Goal: Task Accomplishment & Management: Use online tool/utility

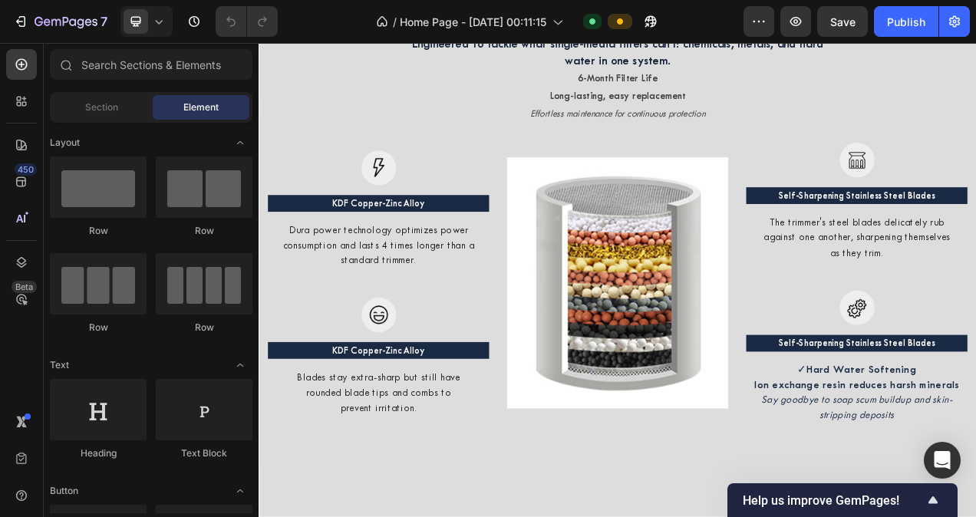
scroll to position [1914, 0]
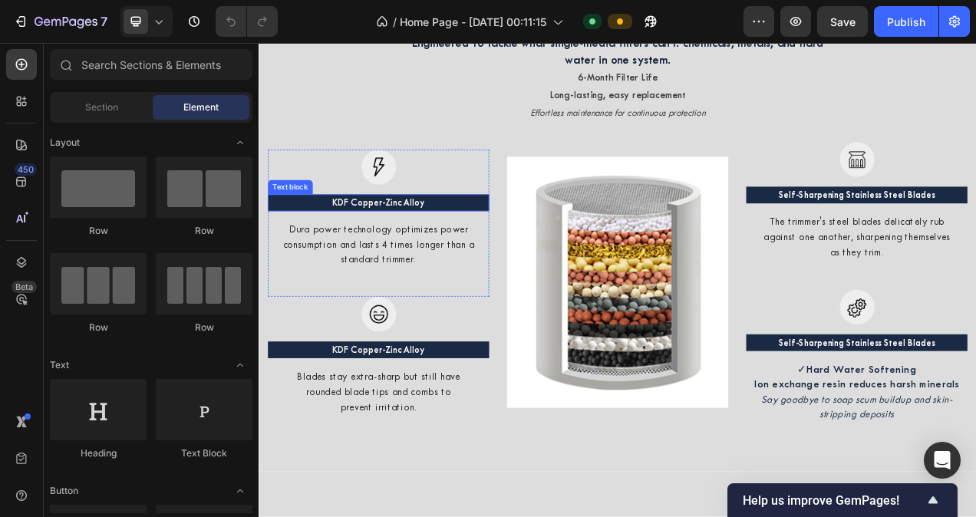
click at [374, 249] on span "KDF Copper-Zinc Alloy" at bounding box center [412, 249] width 119 height 14
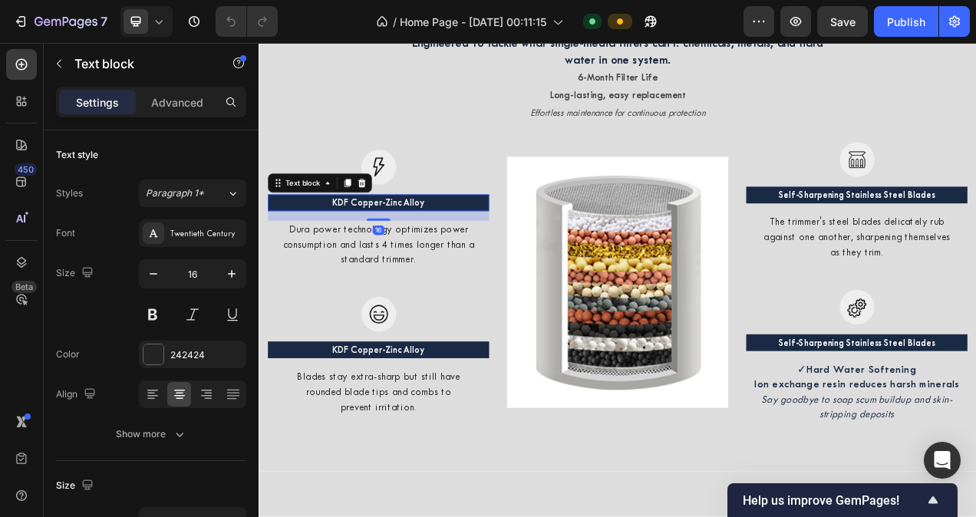
click at [374, 249] on span "KDF Copper-Zinc Alloy" at bounding box center [412, 249] width 119 height 14
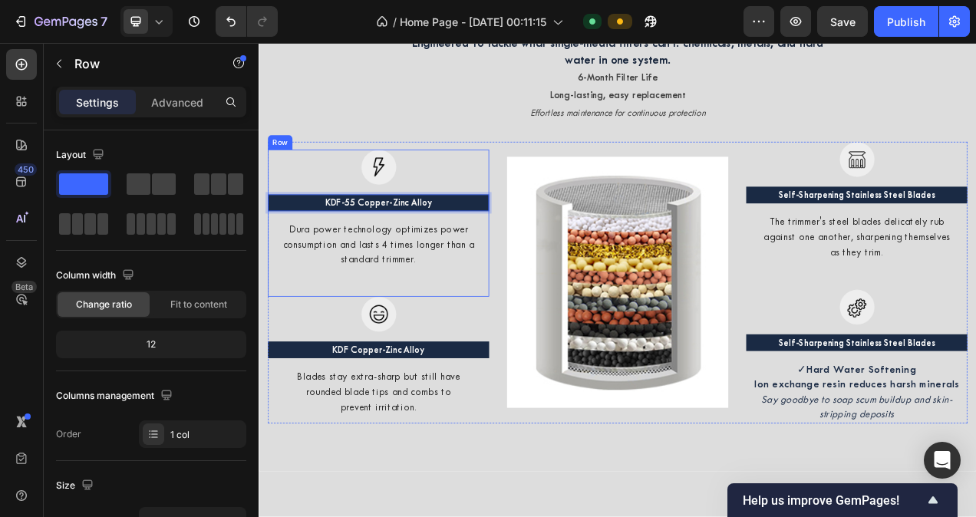
click at [508, 365] on div "Image KDF-55 Copper-Zinc Alloy Text block 16 Dura power technology optimizes po…" at bounding box center [412, 274] width 284 height 189
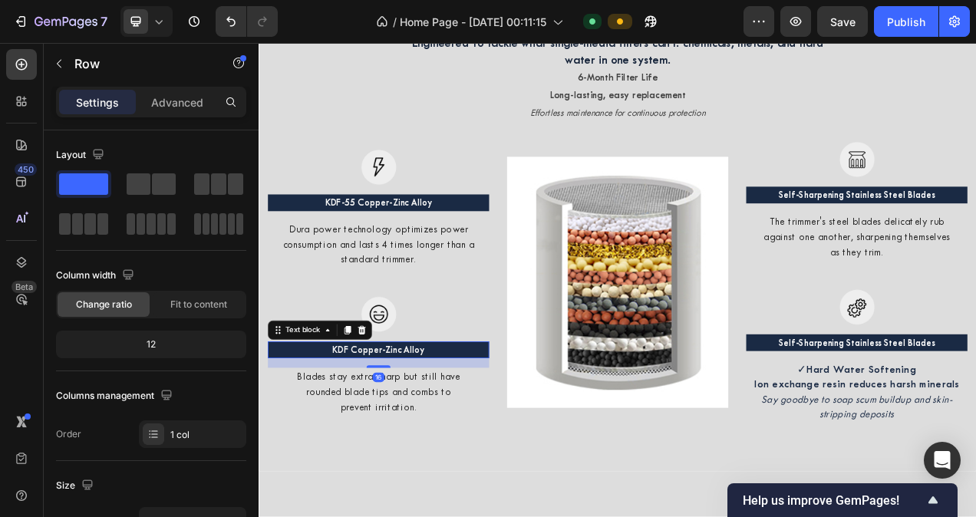
click at [430, 437] on span "KDF Copper-Zinc Alloy" at bounding box center [412, 437] width 119 height 14
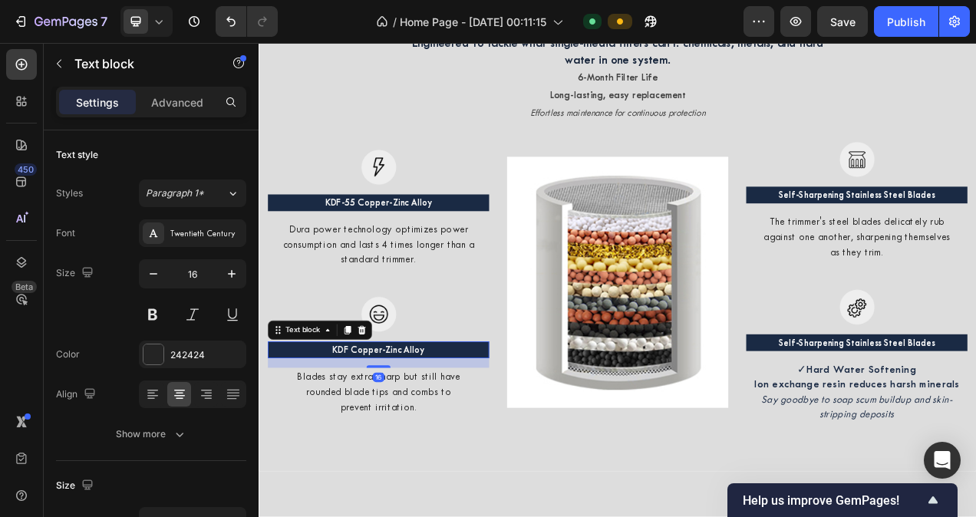
click at [430, 437] on span "KDF Copper-Zinc Alloy" at bounding box center [412, 437] width 119 height 14
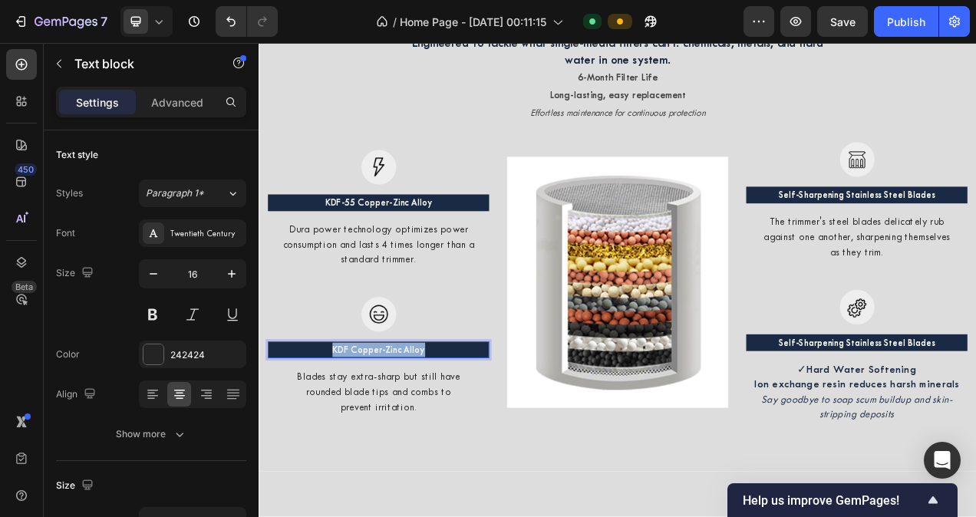
click at [430, 437] on span "KDF Copper-Zinc Alloy" at bounding box center [412, 437] width 119 height 14
click at [422, 506] on p "Blades stay extra-sharp but still have rounded blade tips and combs to prevent …" at bounding box center [412, 491] width 281 height 58
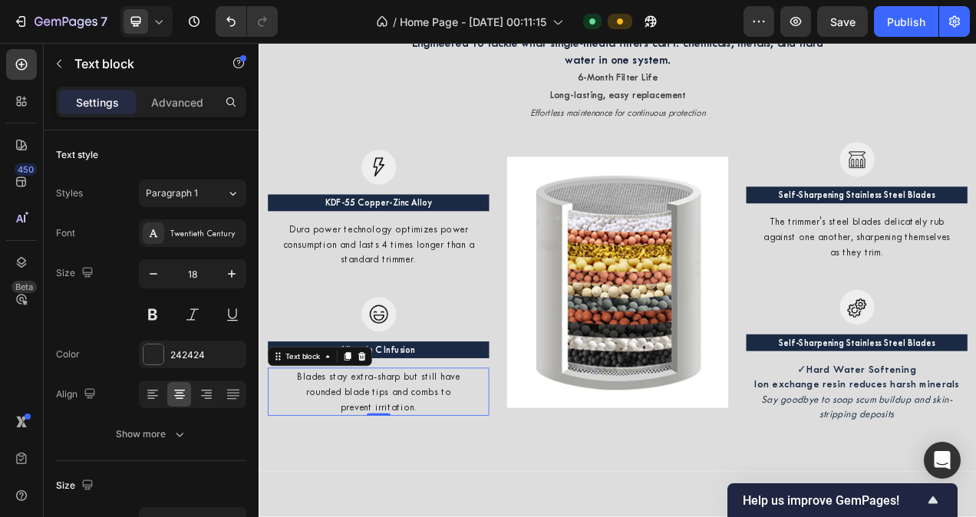
click at [422, 506] on p "Blades stay extra-sharp but still have rounded blade tips and combs to prevent …" at bounding box center [412, 491] width 281 height 58
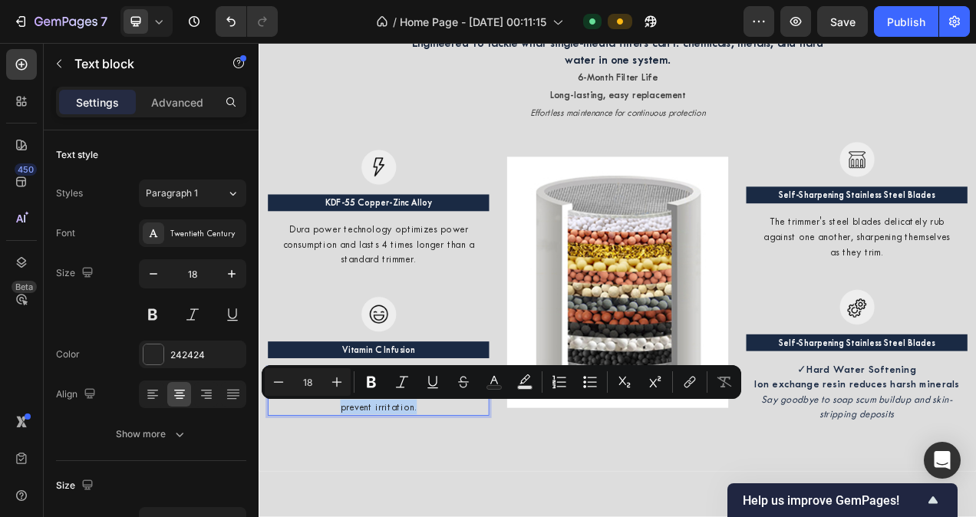
click at [422, 506] on p "Blades stay extra-sharp but still have rounded blade tips and combs to prevent …" at bounding box center [412, 491] width 281 height 58
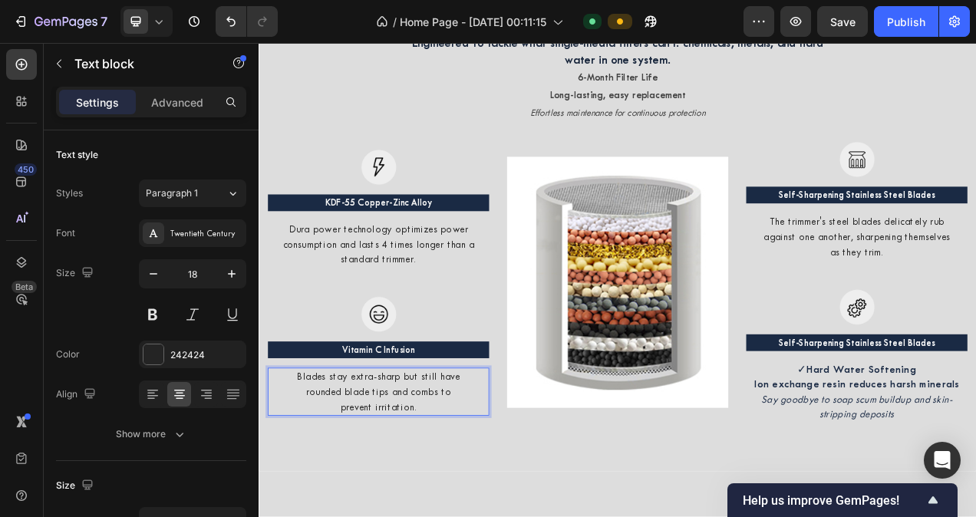
scroll to position [1924, 0]
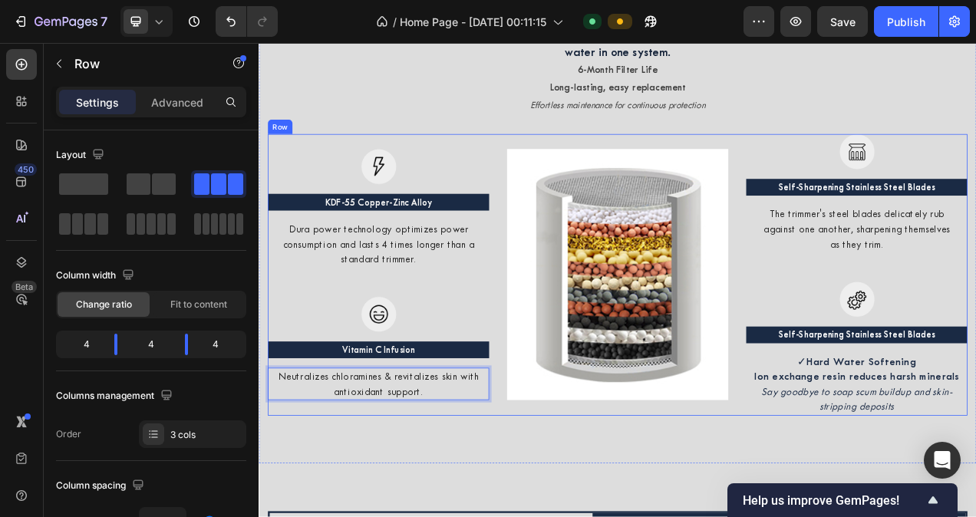
click at [520, 516] on div "Image KDF-55 Copper-Zinc Alloy Text block Dura power technology optimizes power…" at bounding box center [412, 340] width 284 height 361
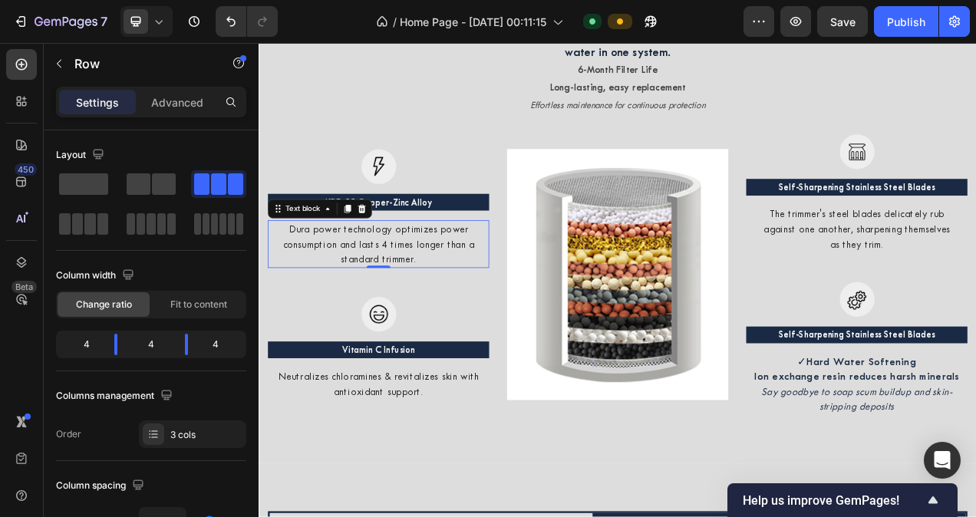
click at [377, 304] on p "Dura power technology optimizes power consumption and lasts 4 times longer than…" at bounding box center [412, 301] width 281 height 58
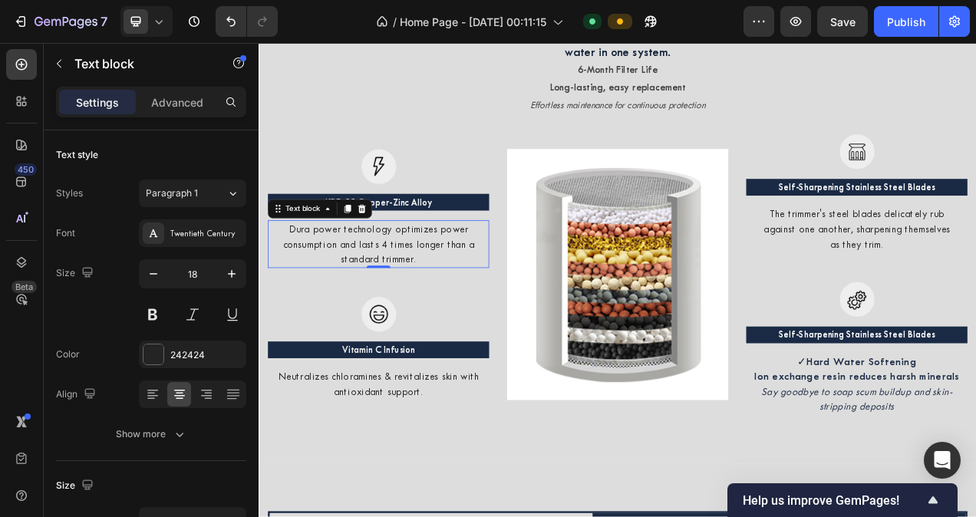
click at [377, 304] on p "Dura power technology optimizes power consumption and lasts 4 times longer than…" at bounding box center [412, 301] width 281 height 58
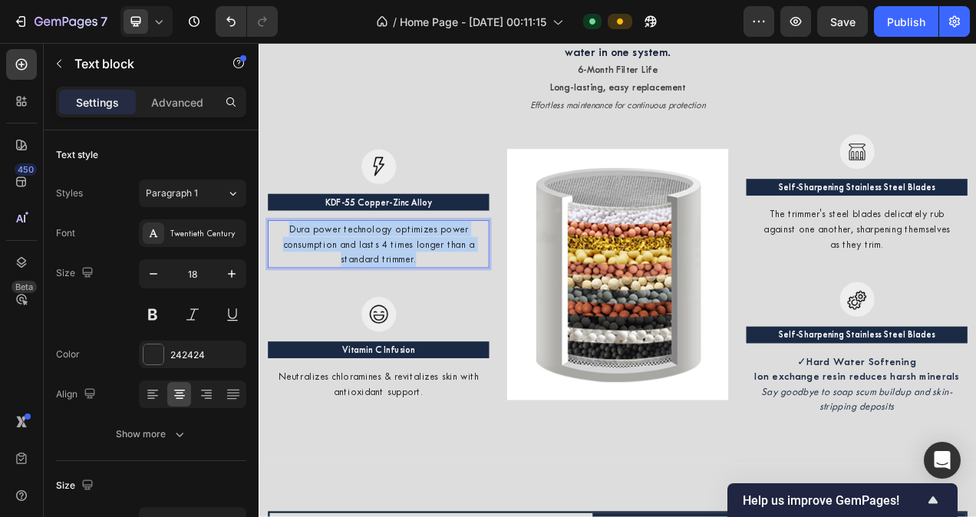
click at [377, 304] on p "Dura power technology optimizes power consumption and lasts 4 times longer than…" at bounding box center [412, 301] width 281 height 58
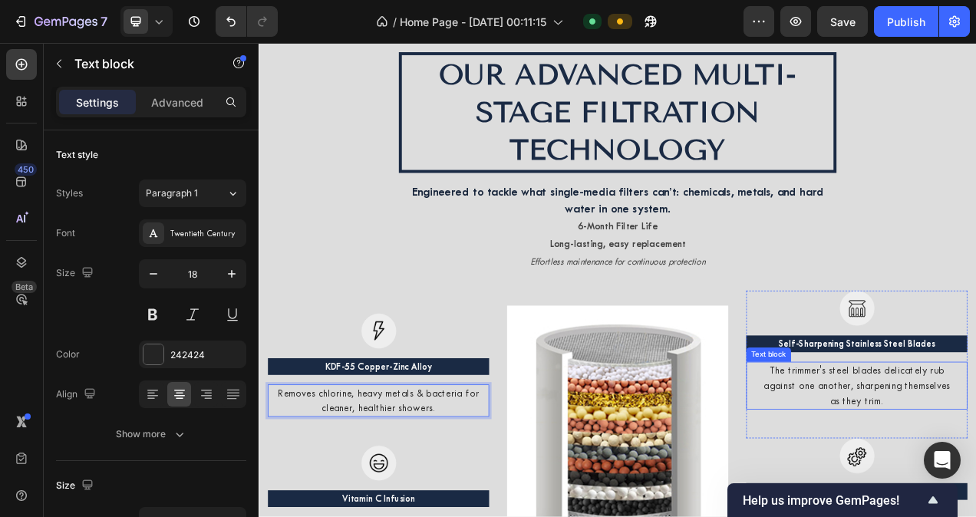
scroll to position [1724, 0]
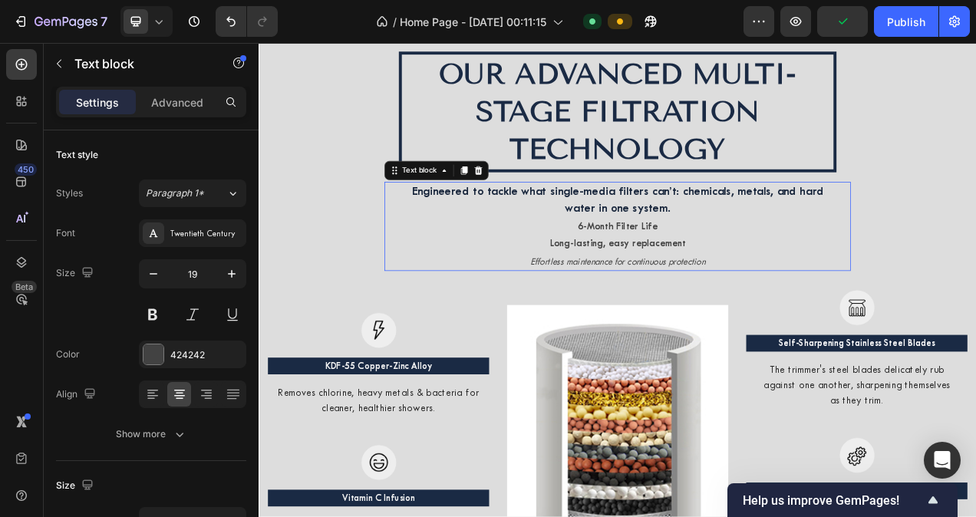
click at [823, 323] on icon "Effortless maintenance for continuous protection" at bounding box center [719, 324] width 225 height 14
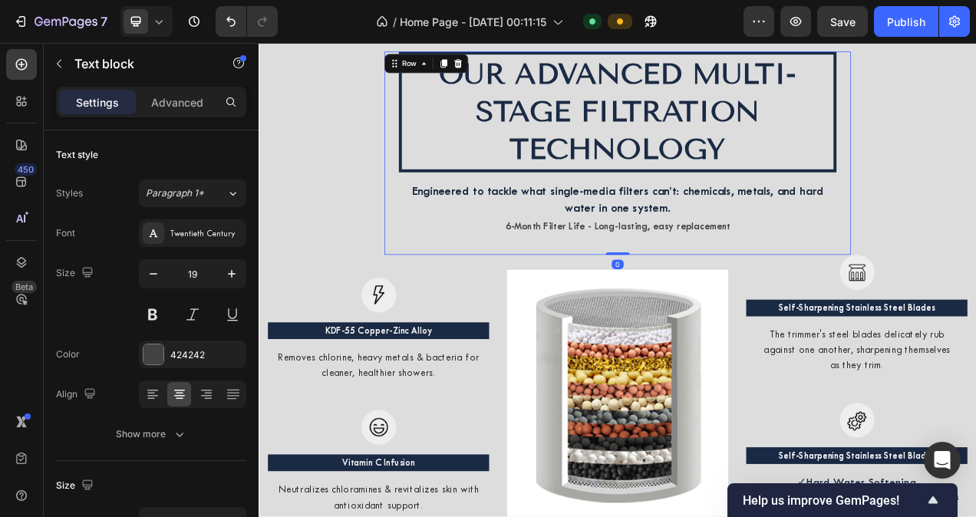
click at [846, 315] on div "OUR ADVANCED MULTI-STAGE FILTRATION TECHNOLOGY Heading Engineered to tackle wha…" at bounding box center [719, 184] width 598 height 261
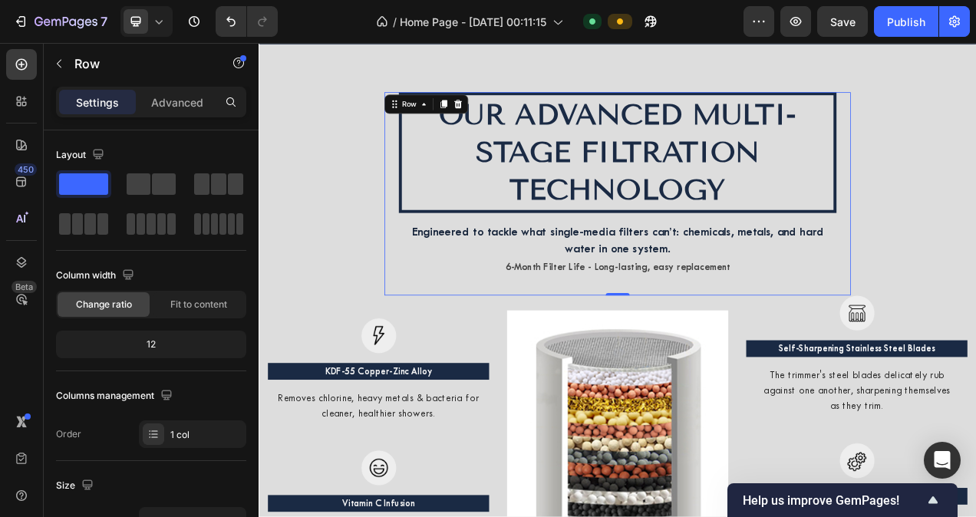
scroll to position [1666, 0]
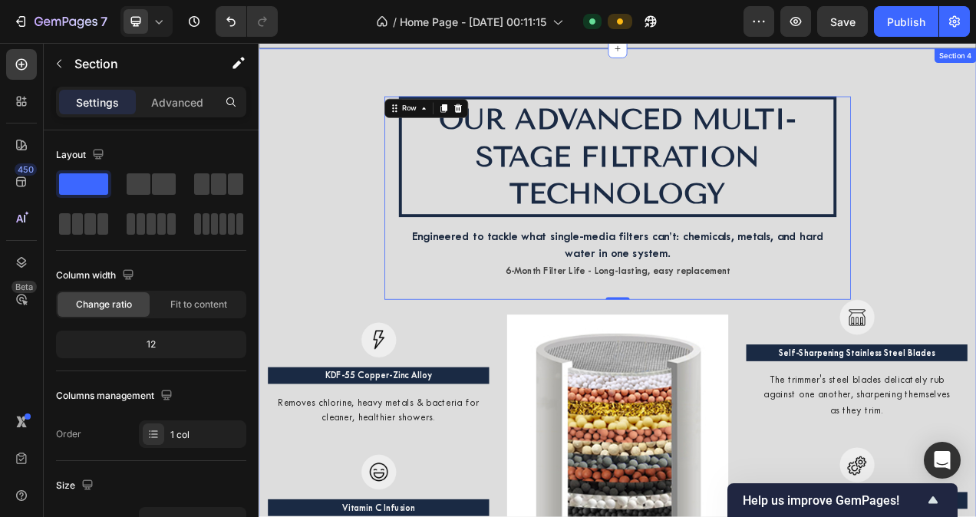
click at [975, 262] on div "OUR ADVANCED MULTI-STAGE FILTRATION TECHNOLOGY Heading Engineered to tackle wha…" at bounding box center [719, 422] width 898 height 621
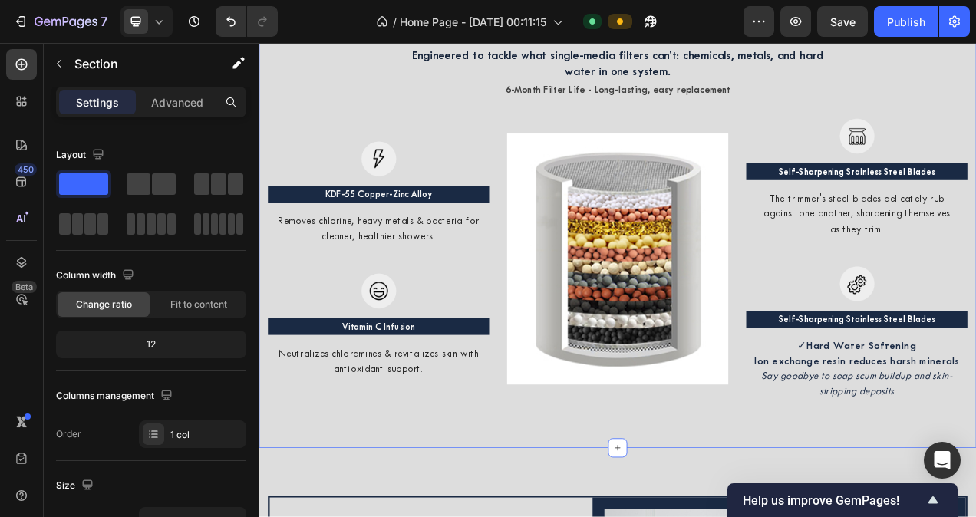
scroll to position [1899, 0]
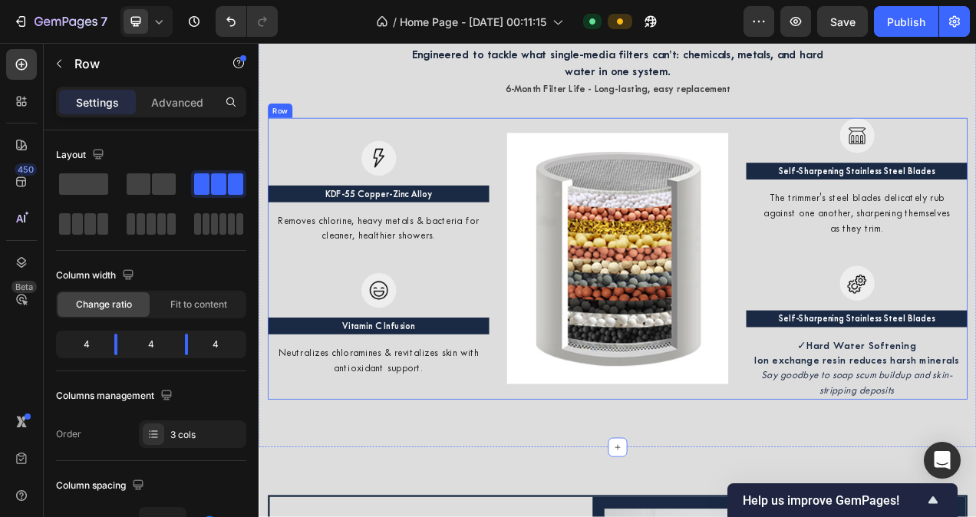
click at [868, 296] on div "Image KDF-55 Copper-Zinc Alloy Text block Removes chlorine, heavy metals & bact…" at bounding box center [719, 320] width 898 height 361
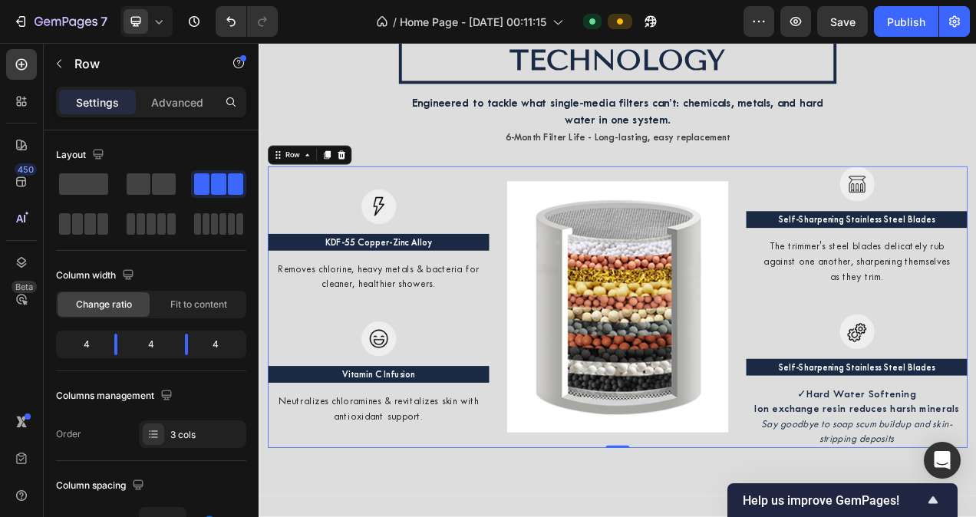
scroll to position [1836, 0]
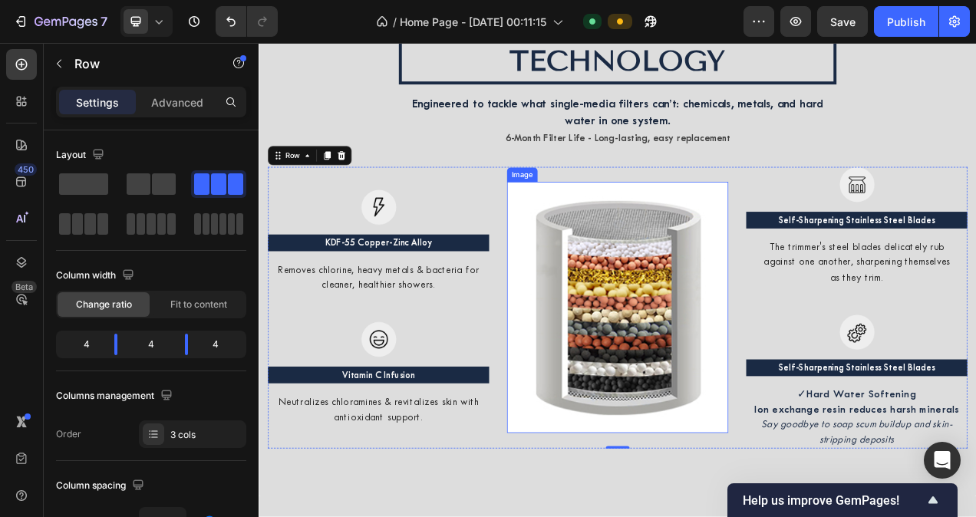
click at [802, 315] on img at bounding box center [719, 383] width 284 height 322
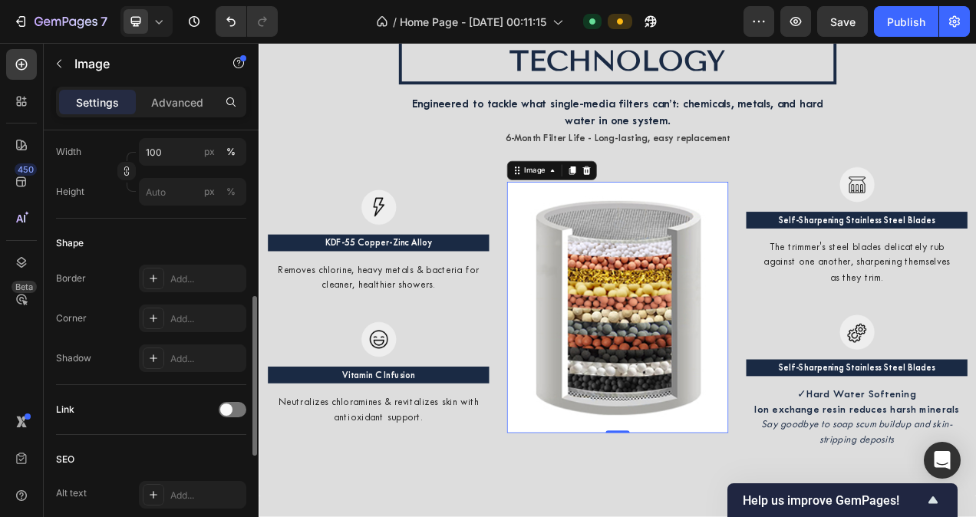
scroll to position [444, 0]
click at [155, 272] on icon at bounding box center [153, 278] width 12 height 12
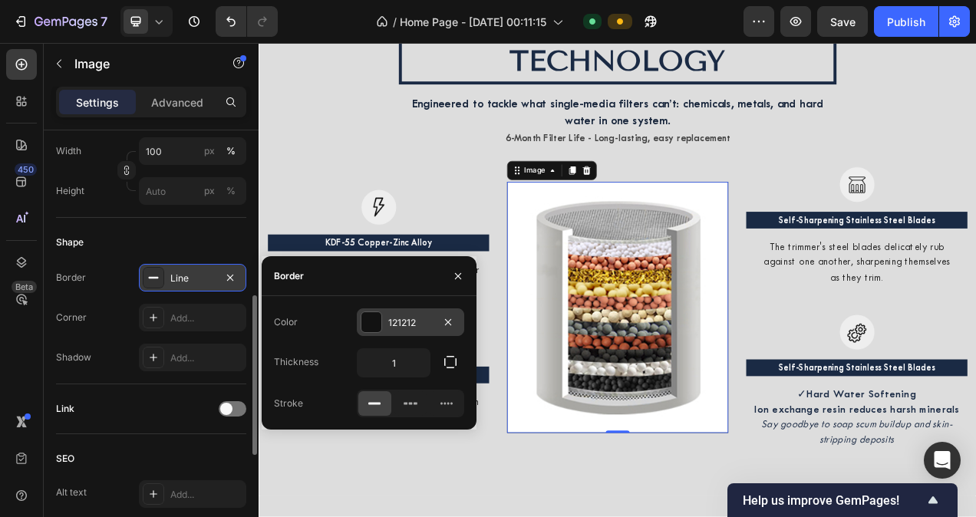
click at [373, 316] on div at bounding box center [371, 322] width 20 height 20
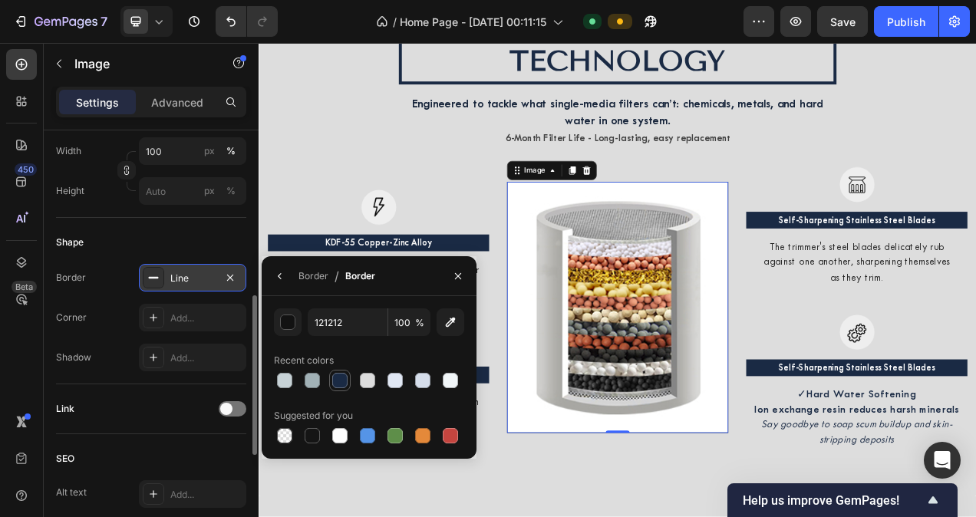
click at [338, 387] on div at bounding box center [339, 380] width 15 height 15
type input "1A2A44"
click at [284, 266] on button "button" at bounding box center [280, 276] width 25 height 25
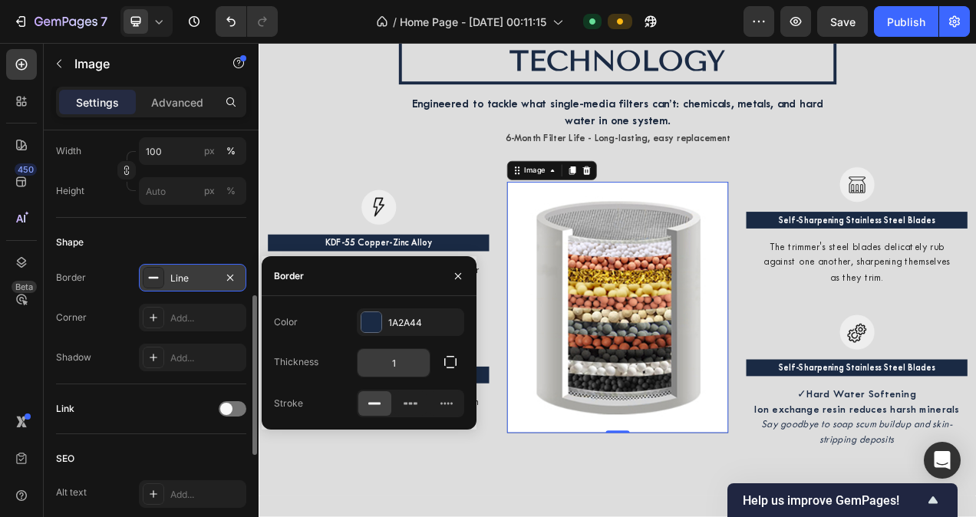
click at [400, 361] on input "1" at bounding box center [393, 363] width 72 height 28
type input "5"
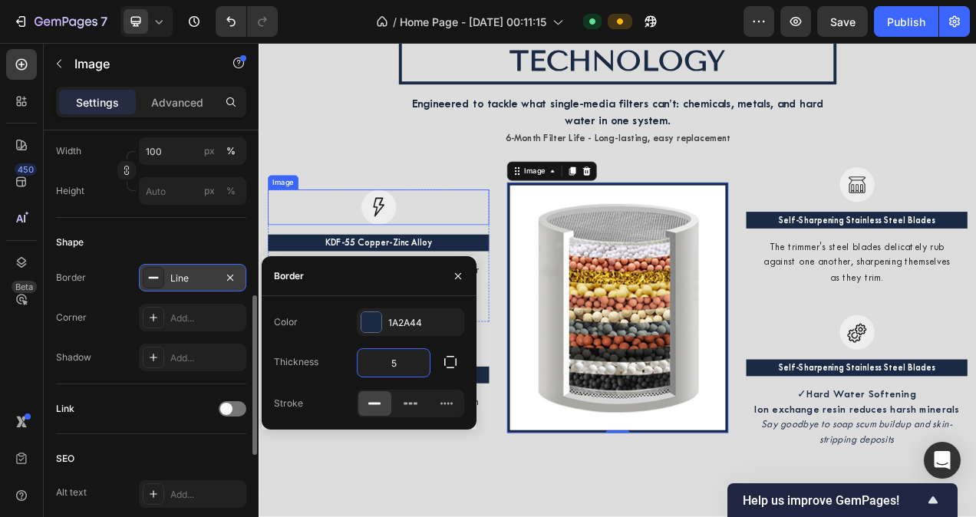
click at [542, 254] on div at bounding box center [412, 254] width 284 height 45
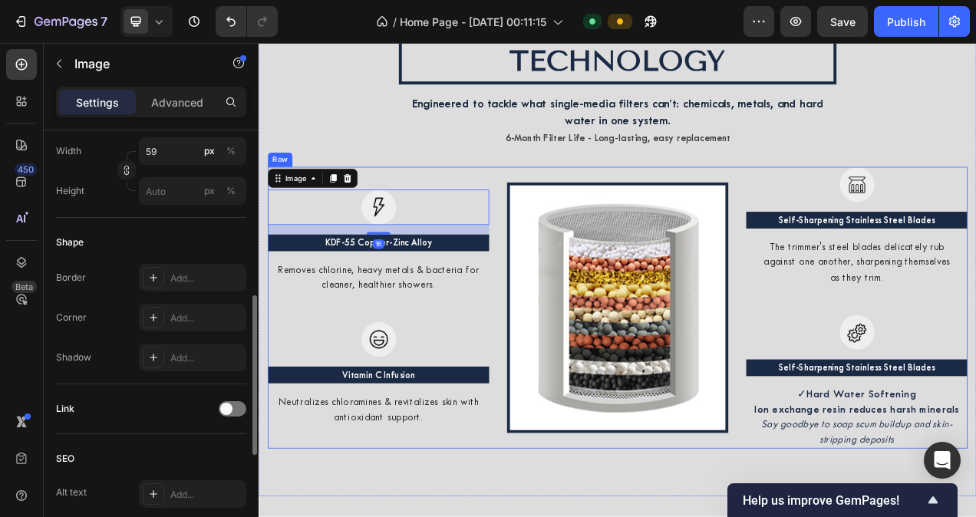
click at [718, 384] on img at bounding box center [719, 382] width 284 height 321
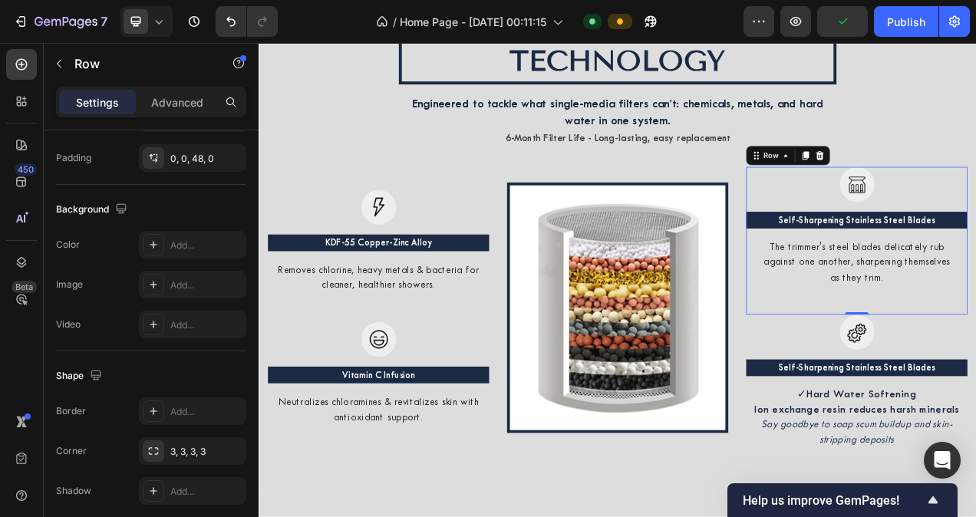
scroll to position [0, 0]
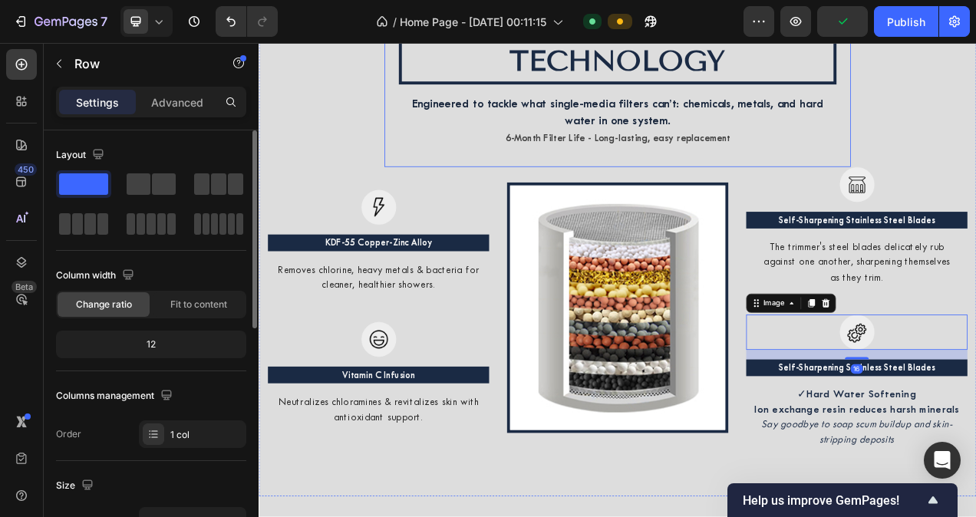
click at [897, 192] on div "OUR ADVANCED MULTI-STAGE FILTRATION TECHNOLOGY Heading Engineered to tackle wha…" at bounding box center [719, 72] width 598 height 261
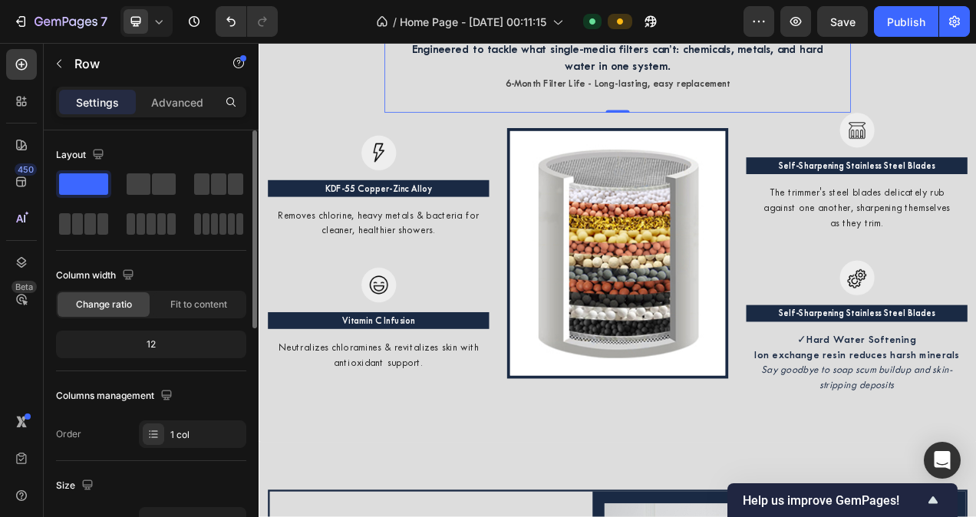
scroll to position [1902, 0]
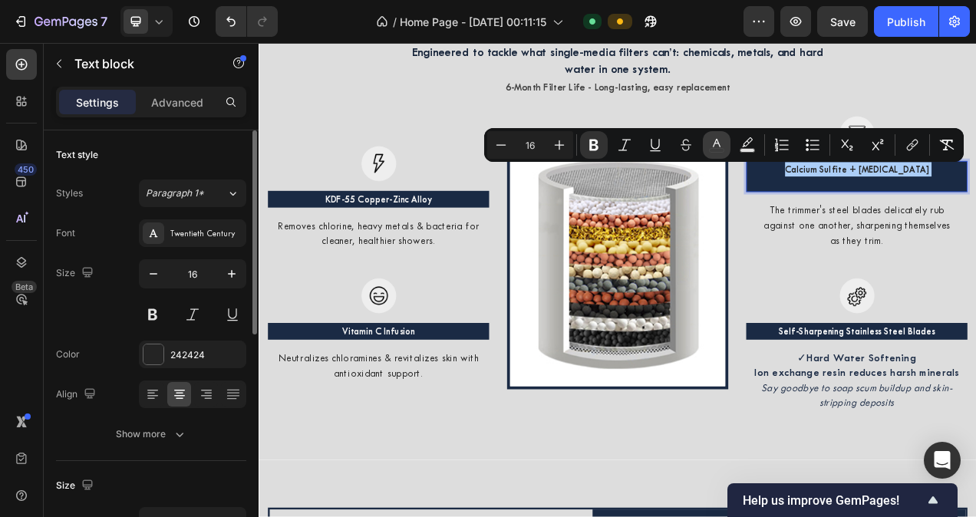
click at [714, 145] on icon "Editor contextual toolbar" at bounding box center [716, 144] width 15 height 15
type input "242424"
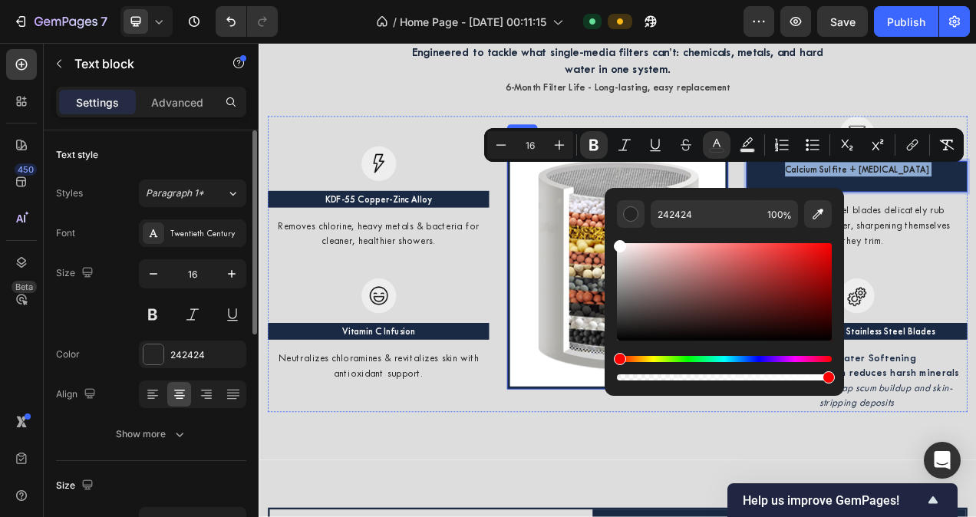
type input "FFFFFF"
drag, startPoint x: 902, startPoint y: 307, endPoint x: 690, endPoint y: 284, distance: 213.0
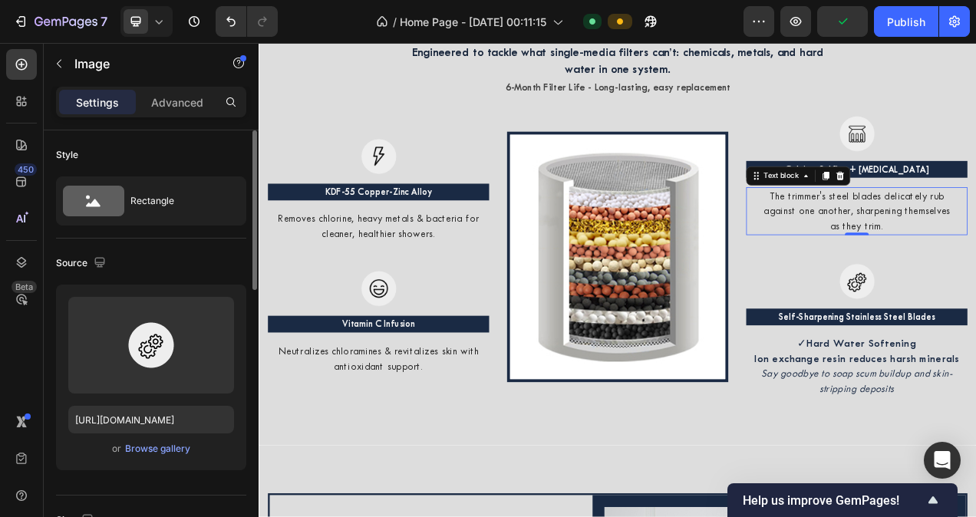
click at [535, 182] on div at bounding box center [412, 188] width 284 height 45
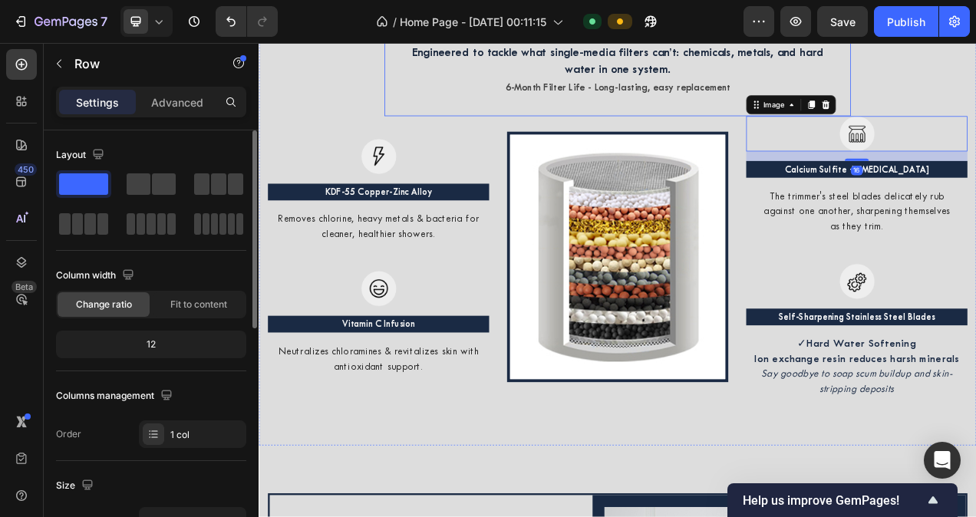
click at [668, 128] on div "OUR ADVANCED MULTI-STAGE FILTRATION TECHNOLOGY Heading Engineered to tackle wha…" at bounding box center [719, 6] width 598 height 261
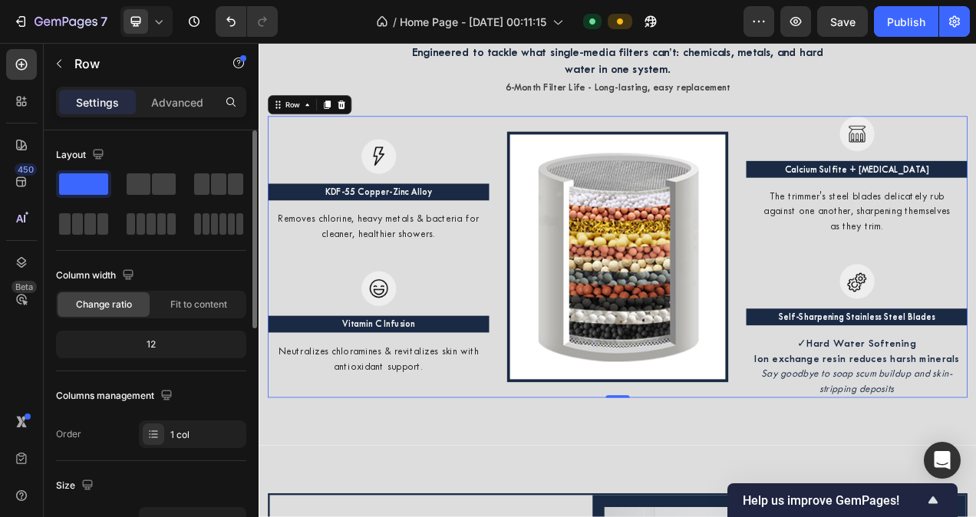
click at [679, 151] on div "Image" at bounding box center [719, 317] width 284 height 361
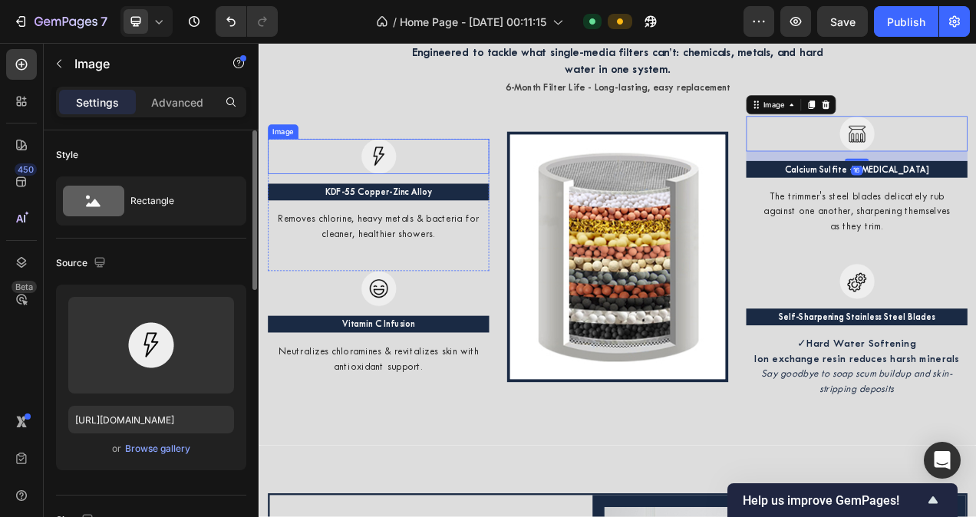
click at [518, 193] on div at bounding box center [412, 188] width 284 height 45
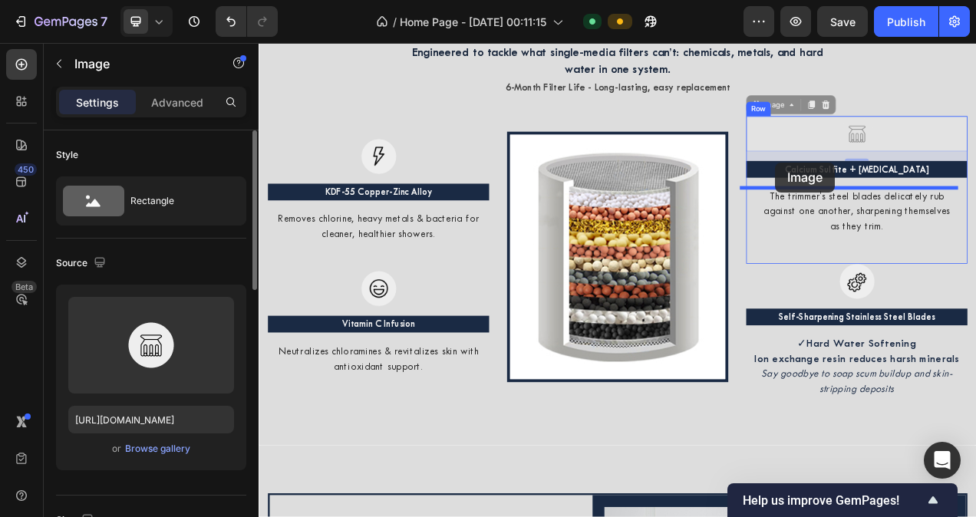
drag, startPoint x: 919, startPoint y: 161, endPoint x: 921, endPoint y: 196, distance: 35.4
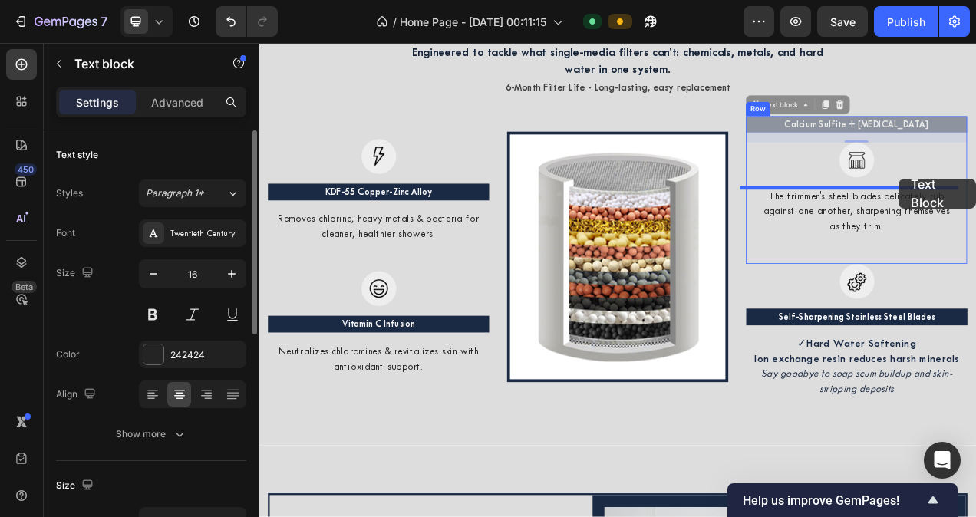
drag, startPoint x: 1079, startPoint y: 142, endPoint x: 1080, endPoint y: 219, distance: 76.7
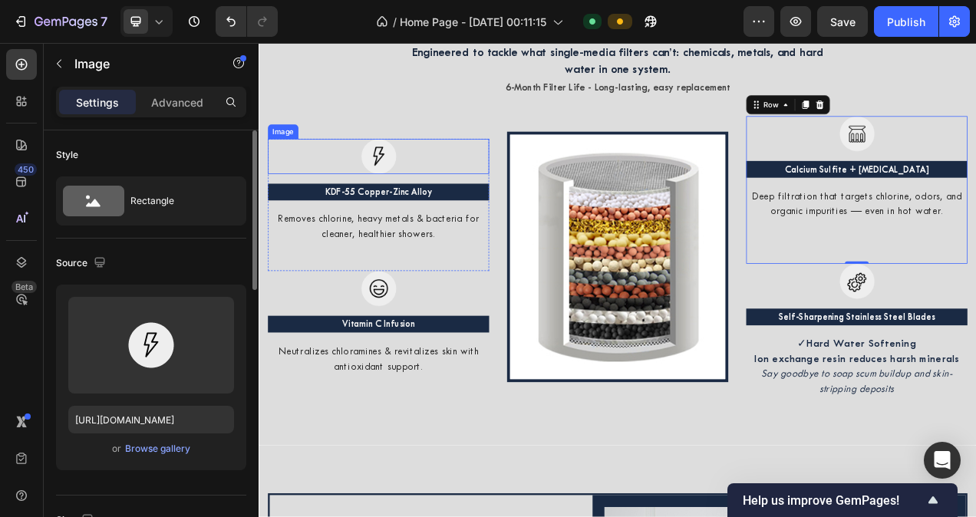
click at [487, 208] on div at bounding box center [412, 188] width 284 height 45
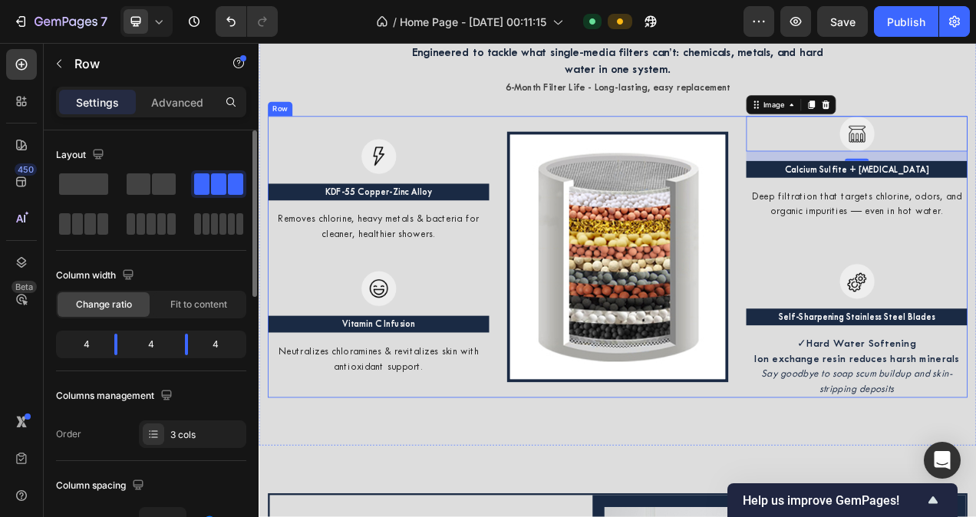
click at [849, 486] on div "Image" at bounding box center [719, 317] width 284 height 361
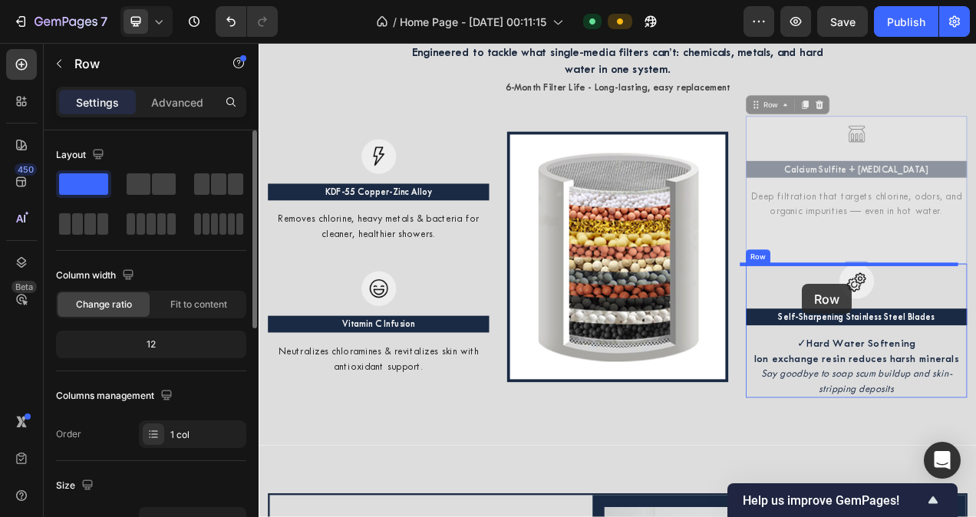
drag, startPoint x: 956, startPoint y: 301, endPoint x: 956, endPoint y: 350, distance: 48.3
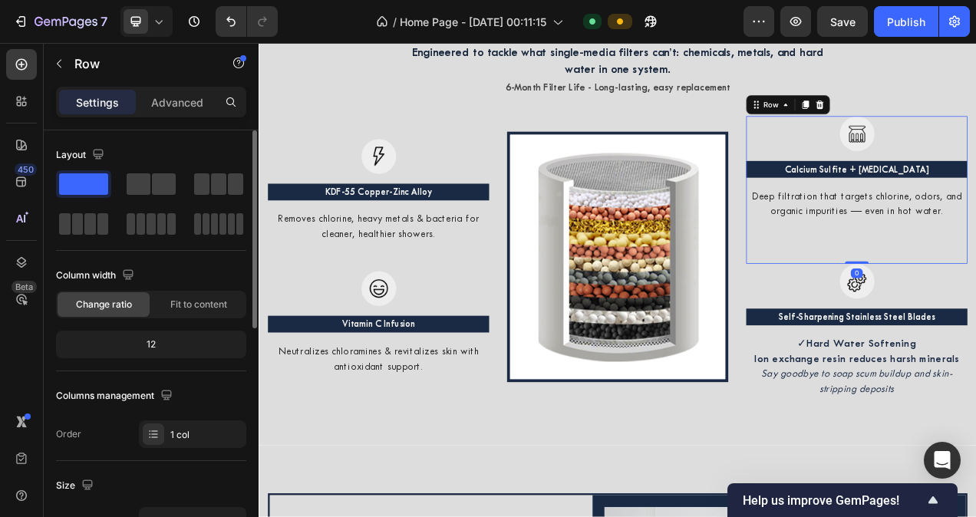
drag, startPoint x: 1023, startPoint y: 338, endPoint x: 1012, endPoint y: 318, distance: 23.7
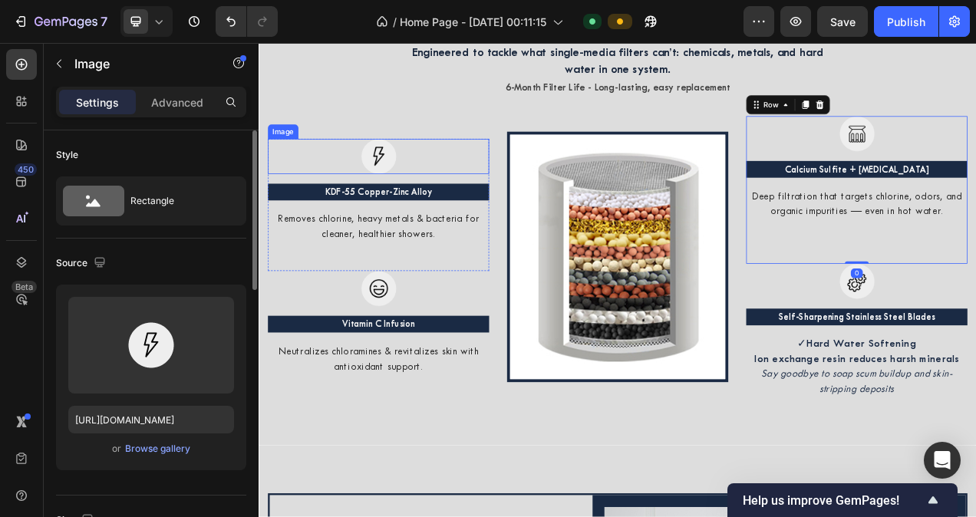
click at [509, 211] on div at bounding box center [412, 188] width 284 height 45
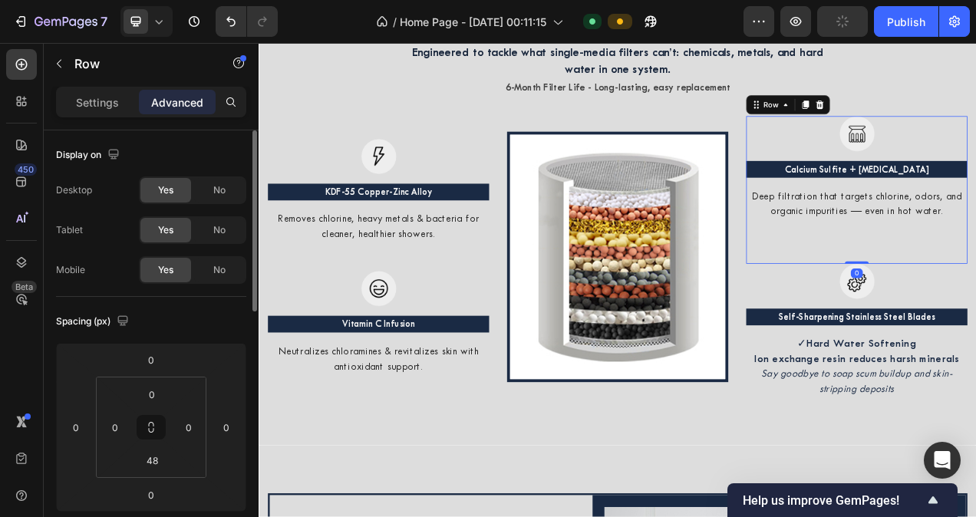
drag, startPoint x: 1024, startPoint y: 324, endPoint x: 1010, endPoint y: 291, distance: 36.5
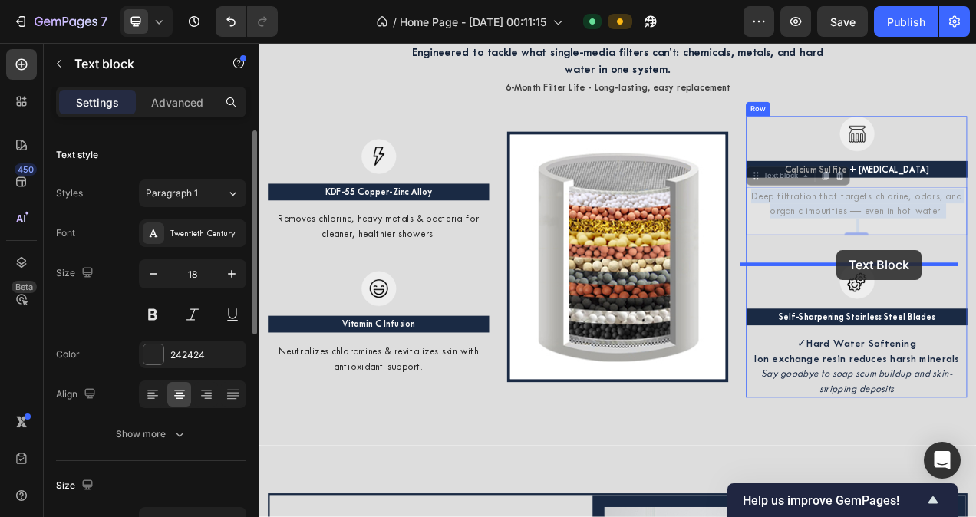
drag, startPoint x: 998, startPoint y: 255, endPoint x: 1000, endPoint y: 308, distance: 53.7
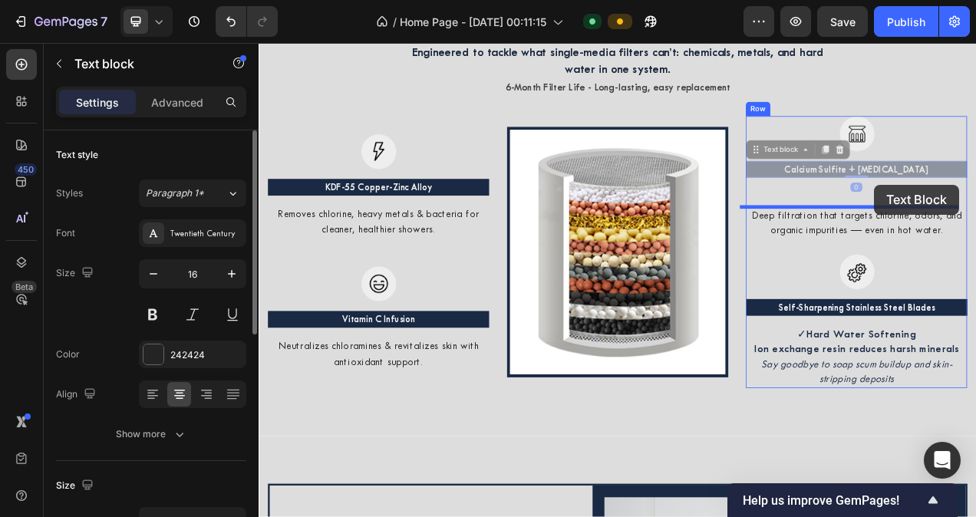
drag, startPoint x: 1047, startPoint y: 206, endPoint x: 1048, endPoint y: 225, distance: 18.4
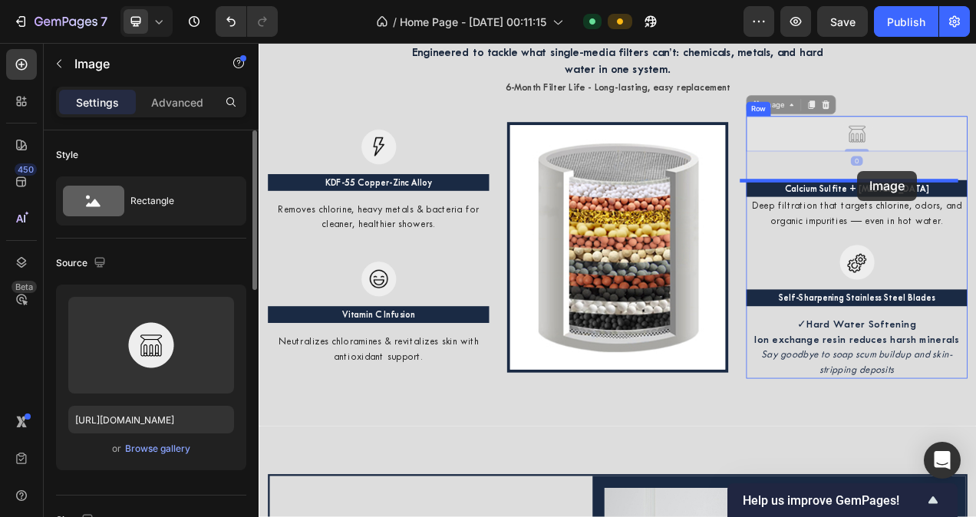
drag, startPoint x: 1024, startPoint y: 176, endPoint x: 1026, endPoint y: 207, distance: 31.5
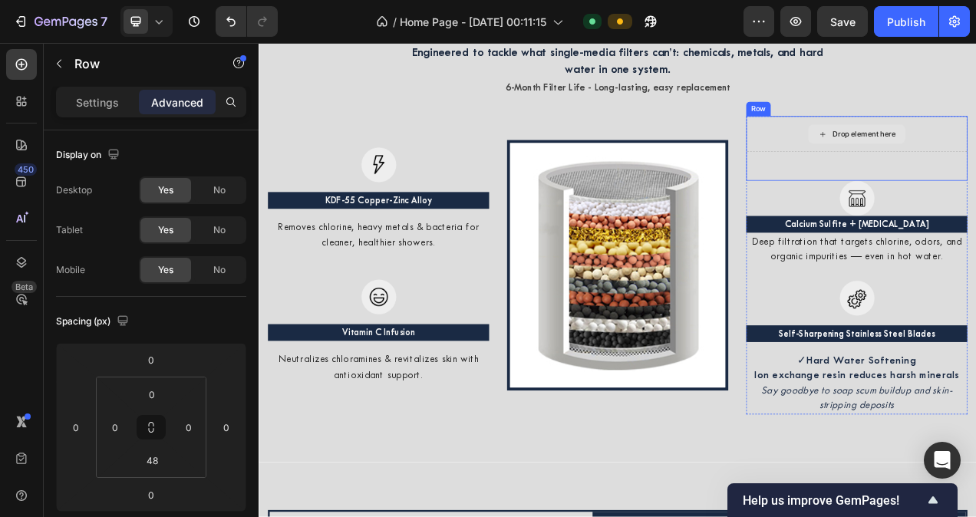
click at [974, 119] on icon at bounding box center [978, 123] width 12 height 12
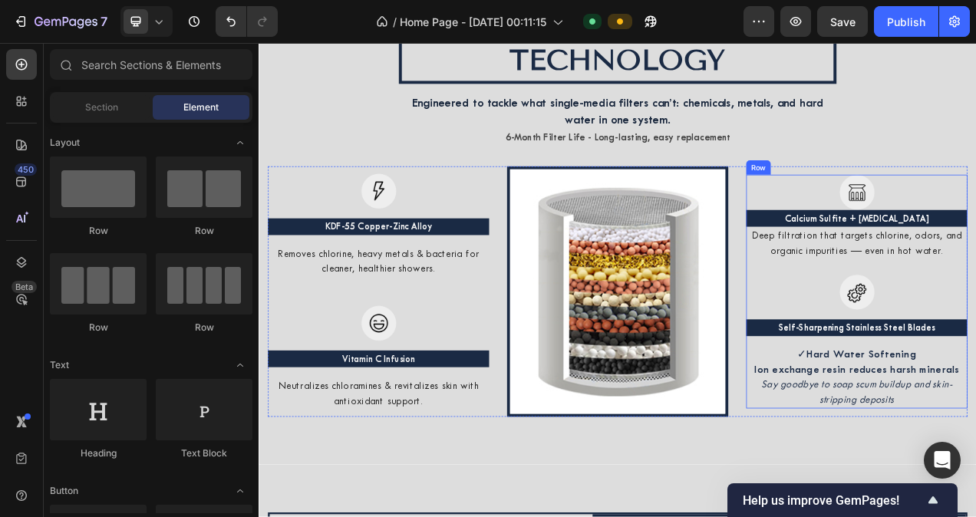
scroll to position [1838, 0]
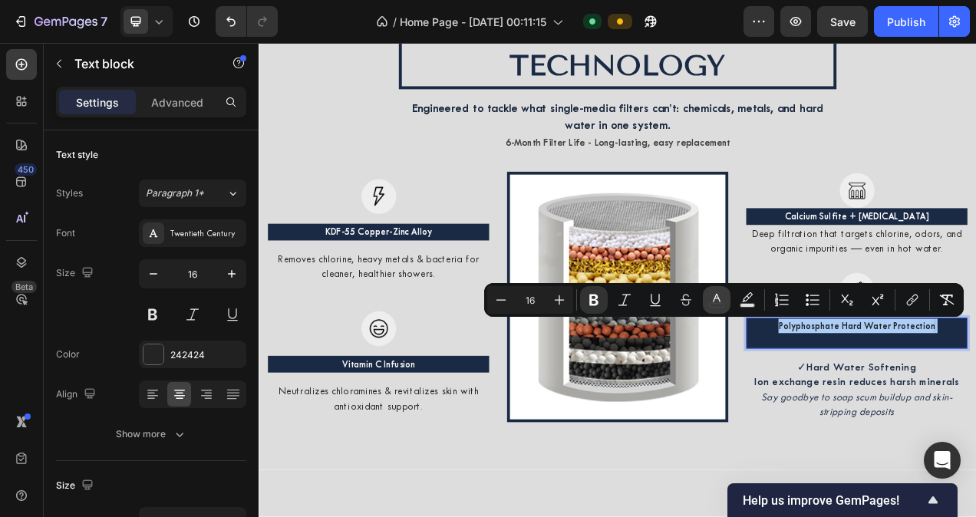
click at [727, 301] on button "color" at bounding box center [717, 300] width 28 height 28
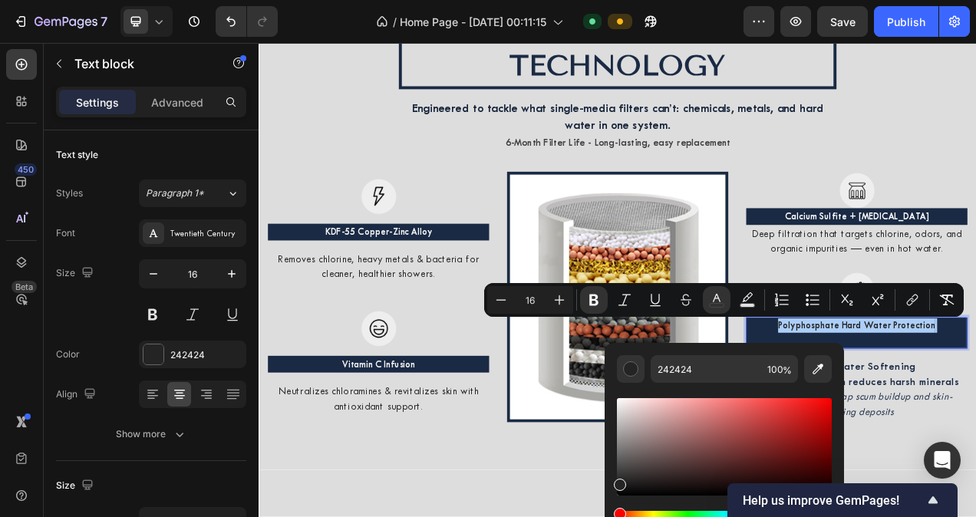
click at [611, 392] on div "242424 100 %" at bounding box center [723, 441] width 239 height 196
type input "FFFFFF"
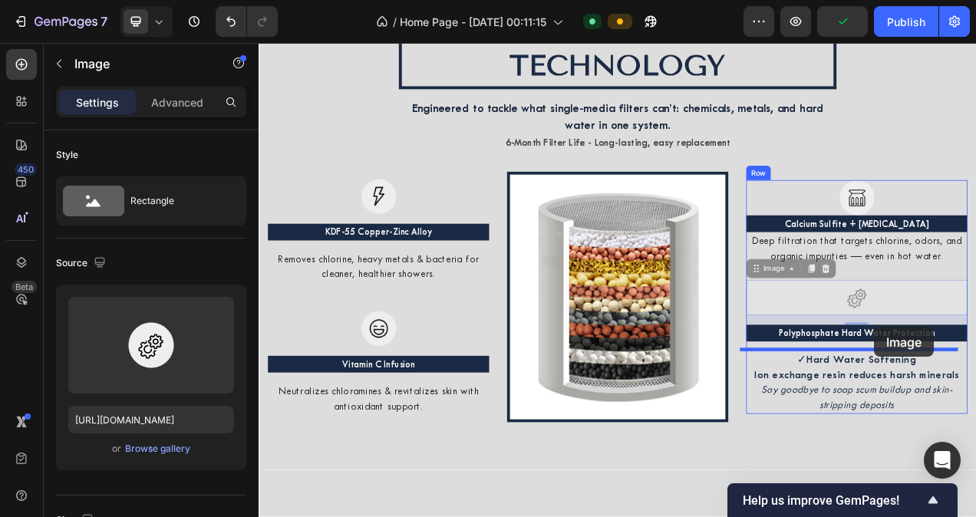
drag, startPoint x: 1046, startPoint y: 374, endPoint x: 1048, endPoint y: 408, distance: 34.6
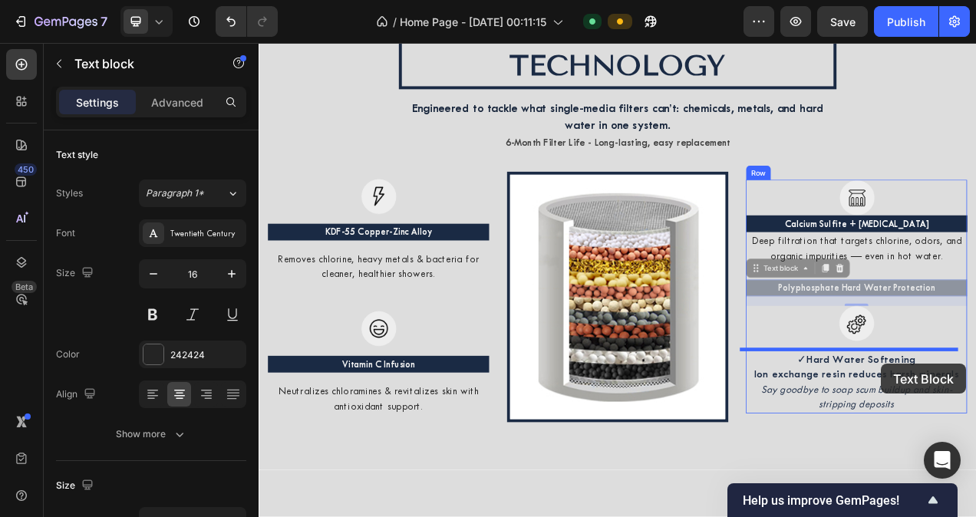
drag, startPoint x: 1056, startPoint y: 362, endPoint x: 1057, endPoint y: 455, distance: 92.8
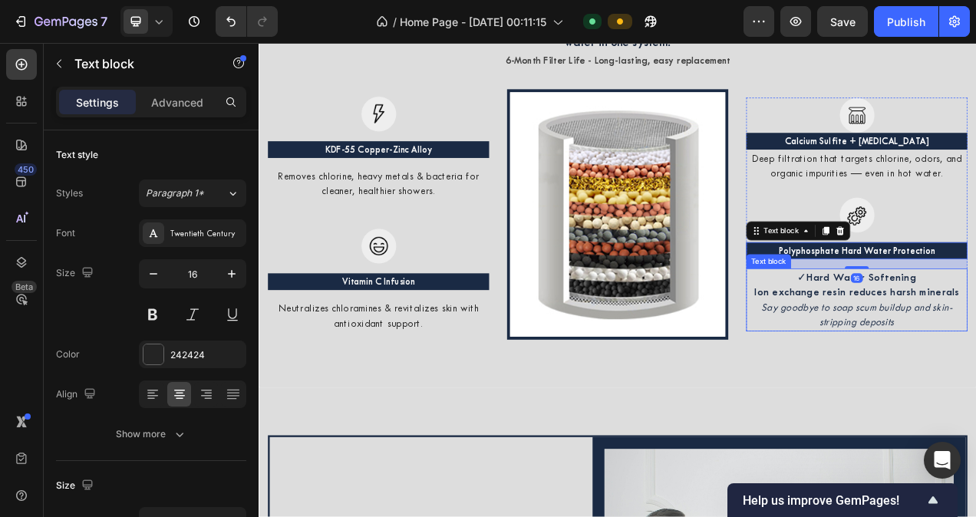
scroll to position [1939, 0]
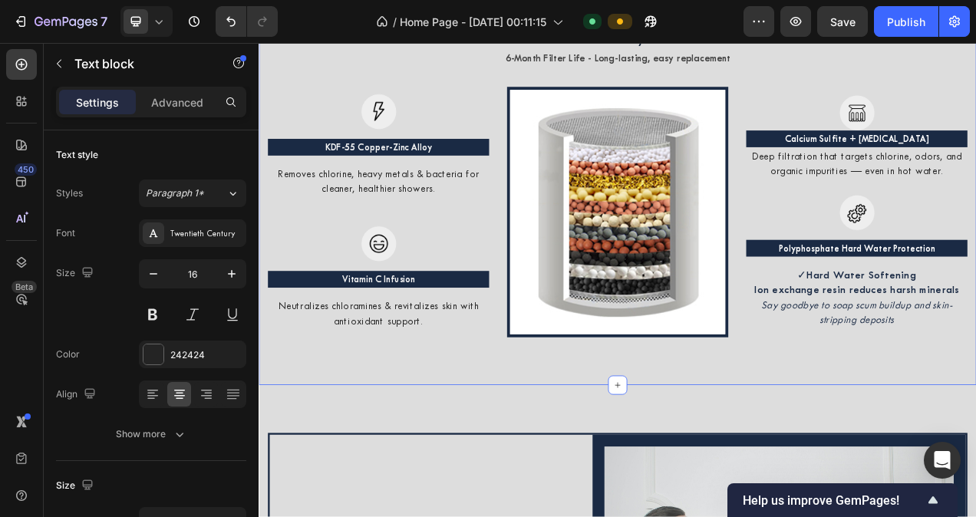
click at [975, 455] on div "OUR ADVANCED MULTI-STAGE FILTRATION TECHNOLOGY Heading Engineered to tackle wha…" at bounding box center [719, 130] width 921 height 704
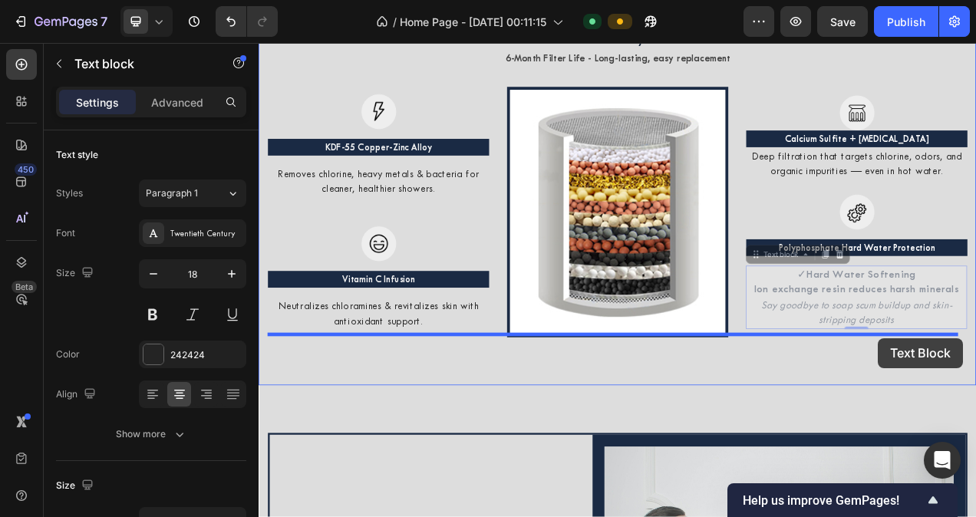
drag, startPoint x: 1052, startPoint y: 372, endPoint x: 1053, endPoint y: 421, distance: 49.1
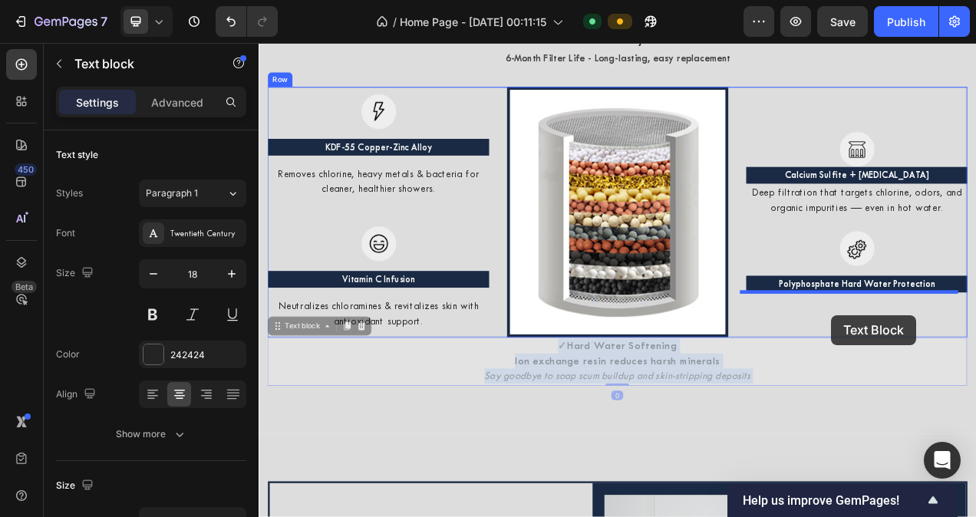
drag, startPoint x: 933, startPoint y: 459, endPoint x: 993, endPoint y: 392, distance: 90.2
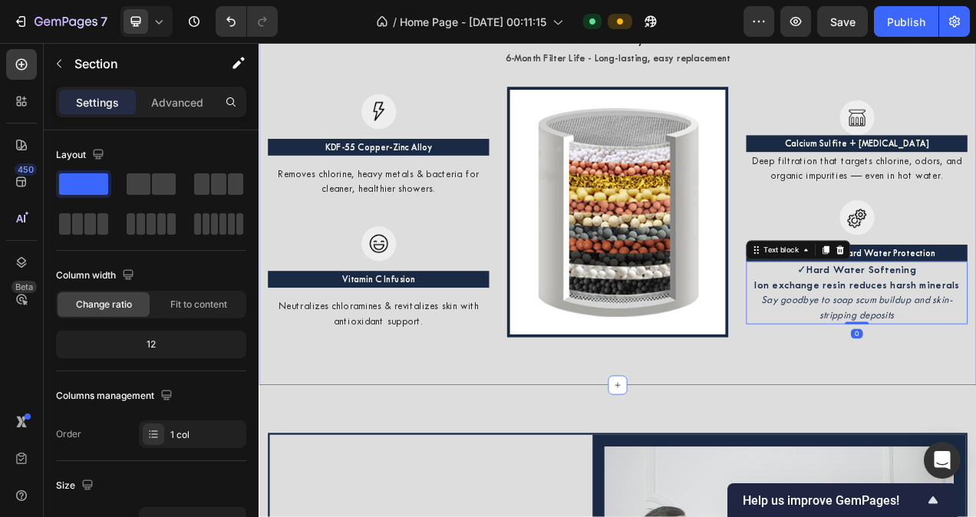
click at [944, 454] on div "OUR ADVANCED MULTI-STAGE FILTRATION TECHNOLOGY Heading Engineered to tackle wha…" at bounding box center [719, 130] width 921 height 704
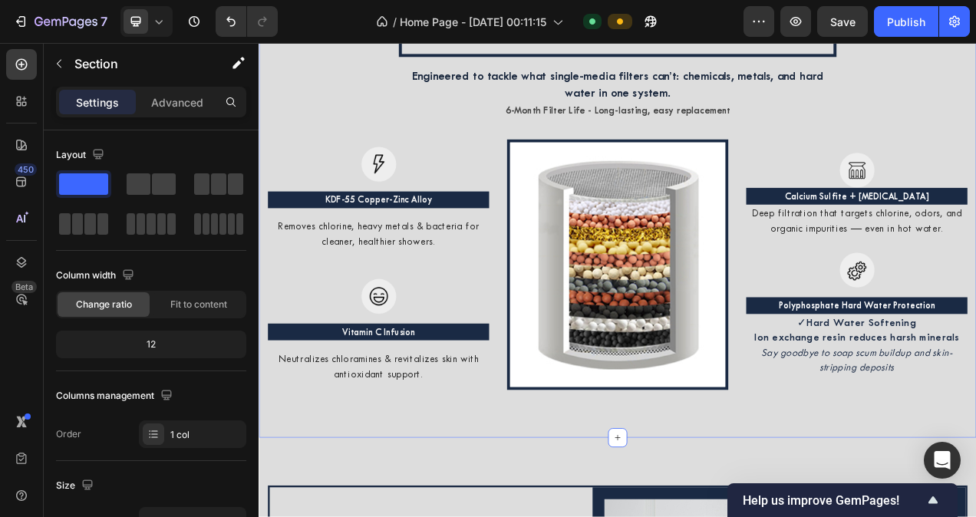
scroll to position [1869, 0]
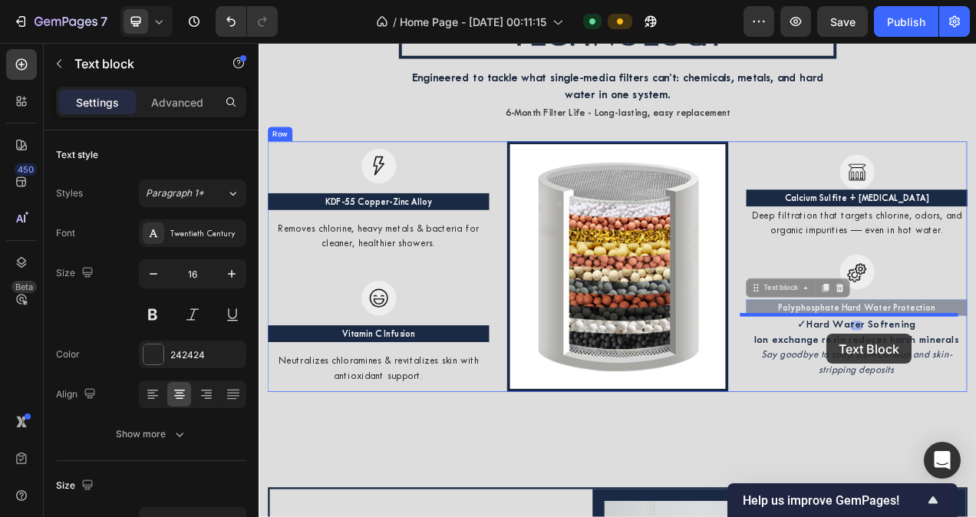
drag, startPoint x: 1003, startPoint y: 372, endPoint x: 987, endPoint y: 419, distance: 49.5
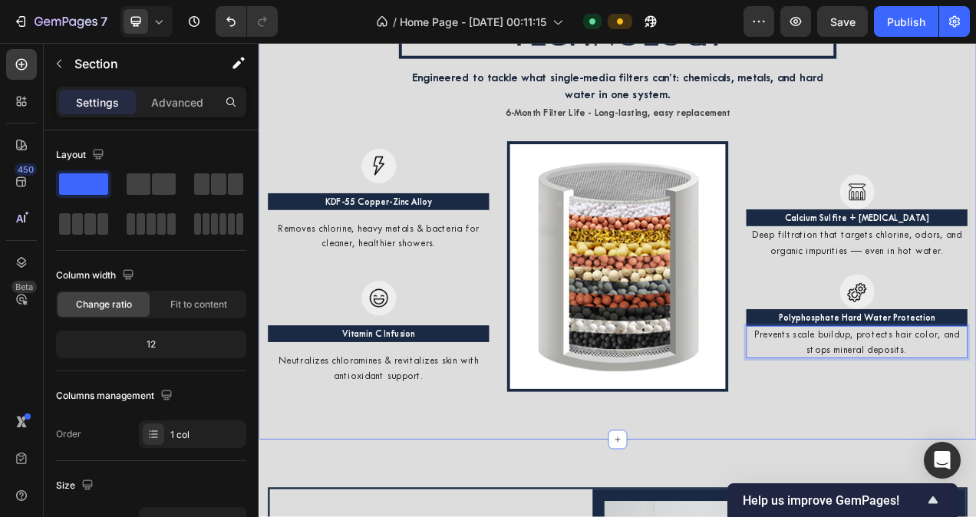
click at [975, 516] on div "OUR ADVANCED MULTI-STAGE FILTRATION TECHNOLOGY Heading Engineered to tackle wha…" at bounding box center [719, 199] width 921 height 704
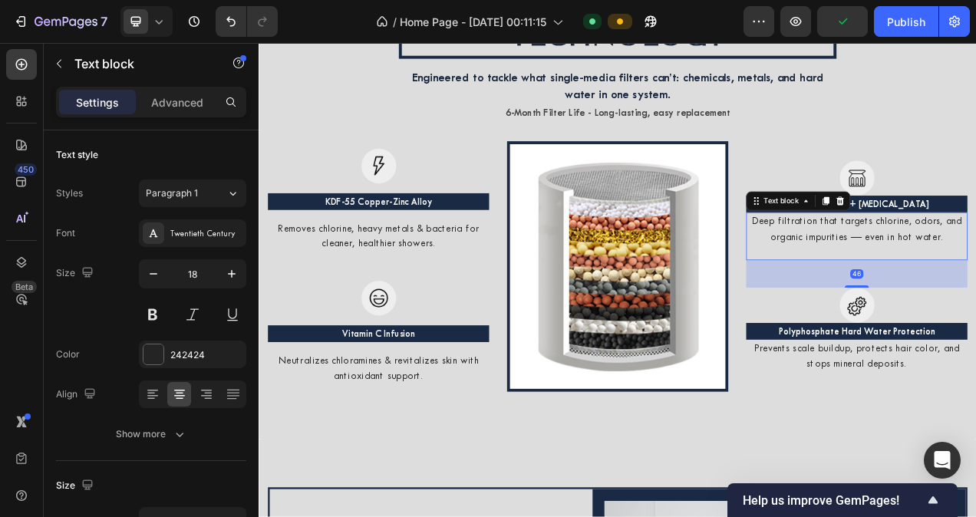
drag, startPoint x: 1022, startPoint y: 334, endPoint x: 1024, endPoint y: 371, distance: 36.1
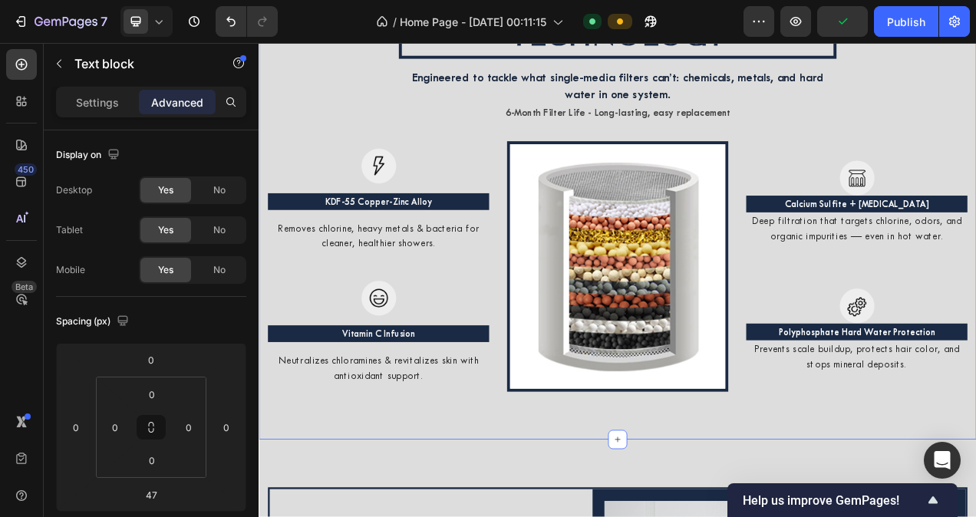
click at [975, 492] on div "OUR ADVANCED MULTI-STAGE FILTRATION TECHNOLOGY Heading Engineered to tackle wha…" at bounding box center [719, 199] width 921 height 704
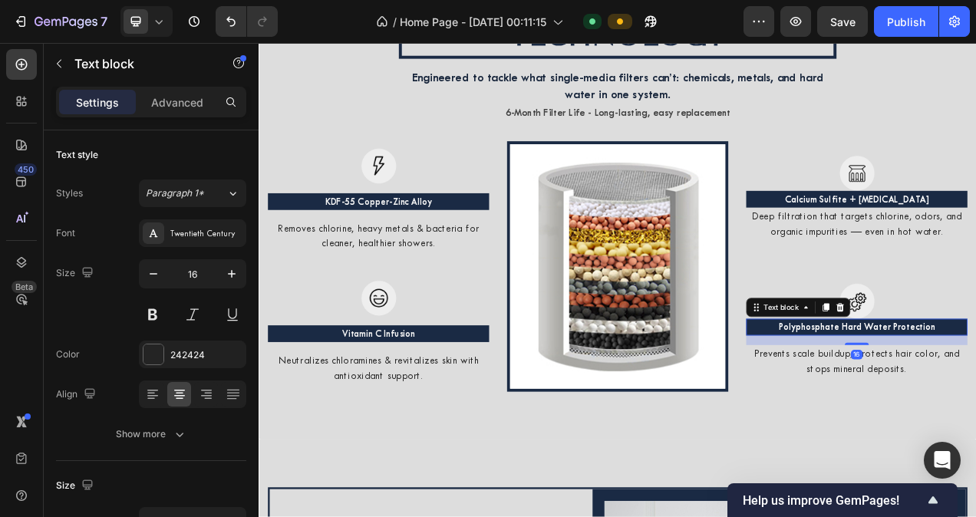
drag, startPoint x: 1019, startPoint y: 421, endPoint x: 1023, endPoint y: 433, distance: 12.7
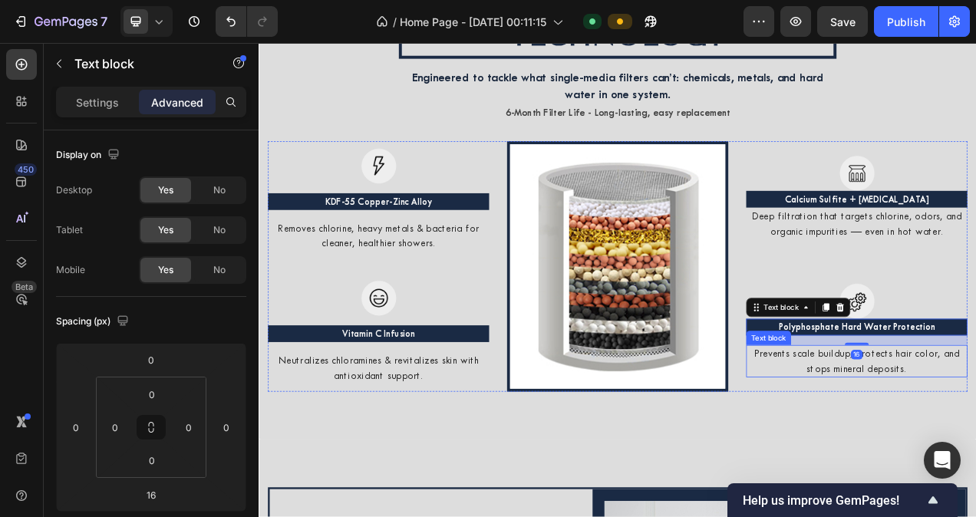
click at [975, 502] on div "OUR ADVANCED MULTI-STAGE FILTRATION TECHNOLOGY Heading Engineered to tackle wha…" at bounding box center [719, 199] width 921 height 704
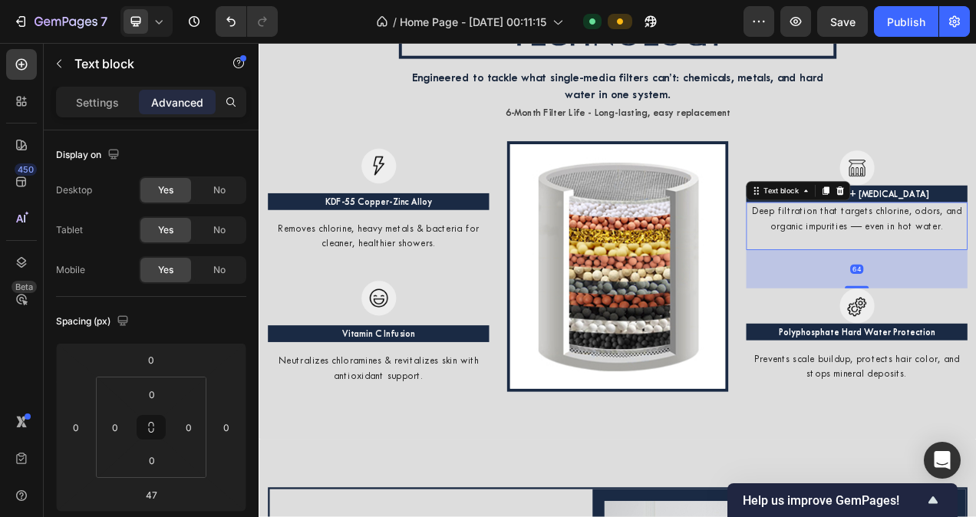
drag, startPoint x: 1013, startPoint y: 347, endPoint x: 1015, endPoint y: 360, distance: 13.2
type input "64"
click at [905, 146] on div "OUR ADVANCED MULTI-STAGE FILTRATION TECHNOLOGY Heading Engineered to tackle wha…" at bounding box center [719, 39] width 598 height 261
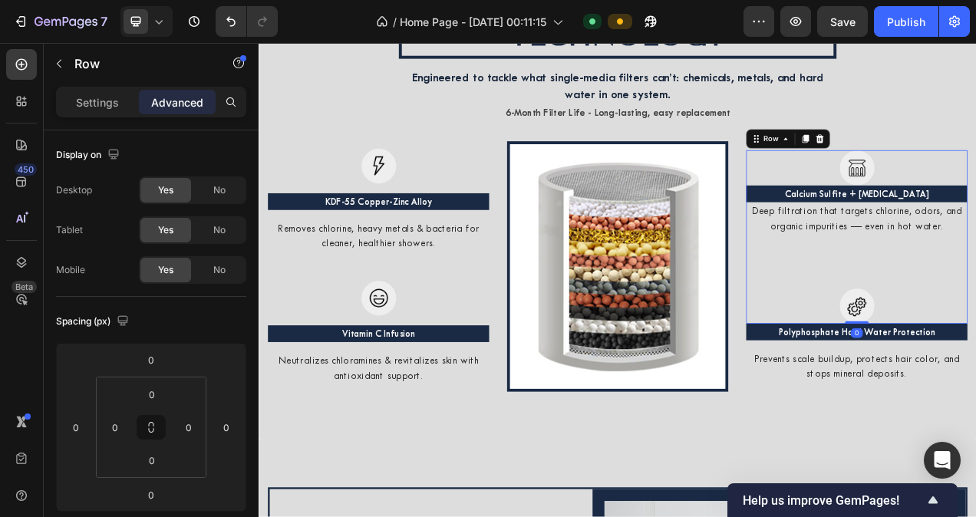
drag, startPoint x: 1023, startPoint y: 402, endPoint x: 1023, endPoint y: 393, distance: 9.2
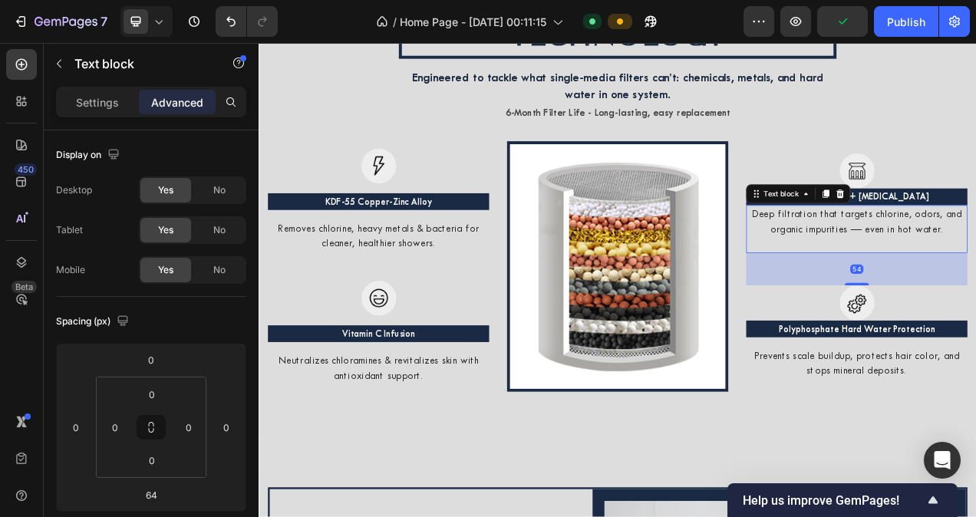
drag, startPoint x: 1024, startPoint y: 352, endPoint x: 1022, endPoint y: 344, distance: 8.0
type input "54"
click at [951, 128] on p "6-Month Filter Life - Long-lasting, easy replacement" at bounding box center [718, 132] width 571 height 23
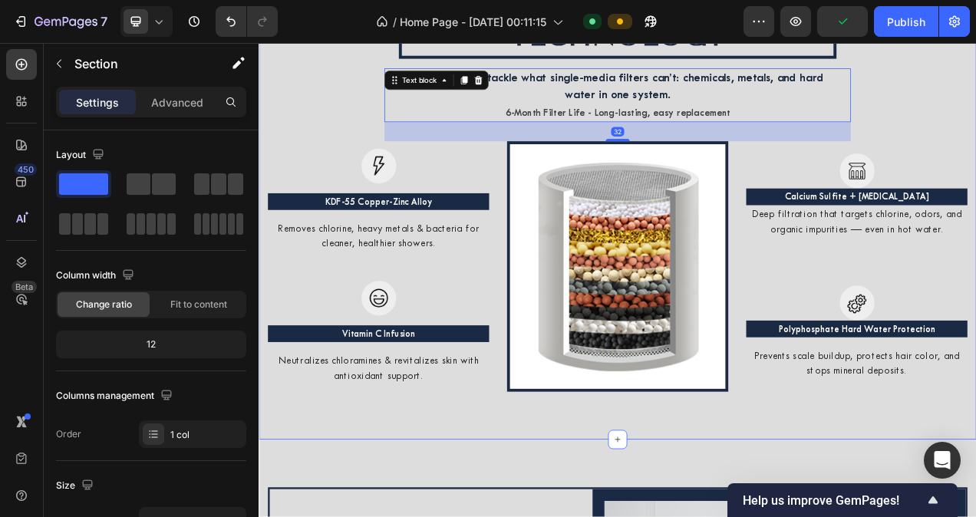
click at [975, 124] on div "OUR ADVANCED MULTI-STAGE FILTRATION TECHNOLOGY Heading Engineered to tackle wha…" at bounding box center [719, 199] width 898 height 581
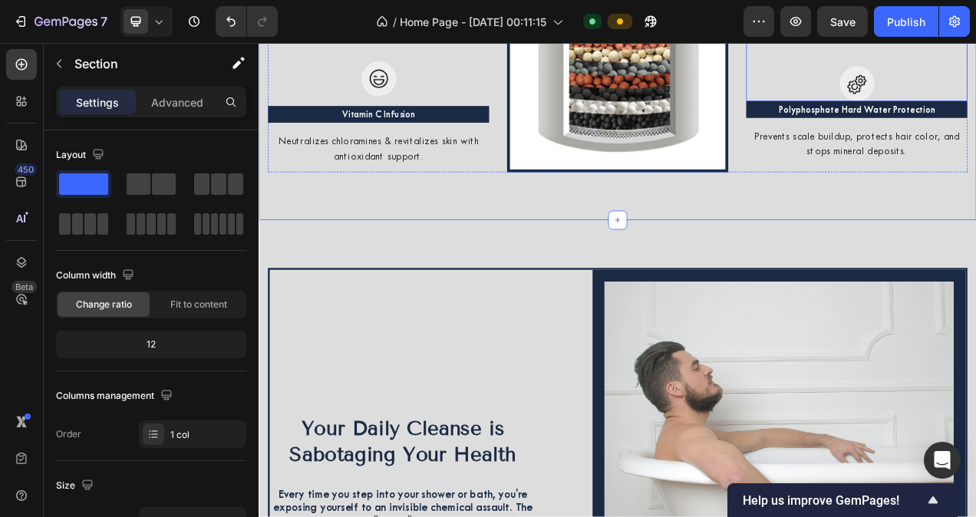
scroll to position [2152, 0]
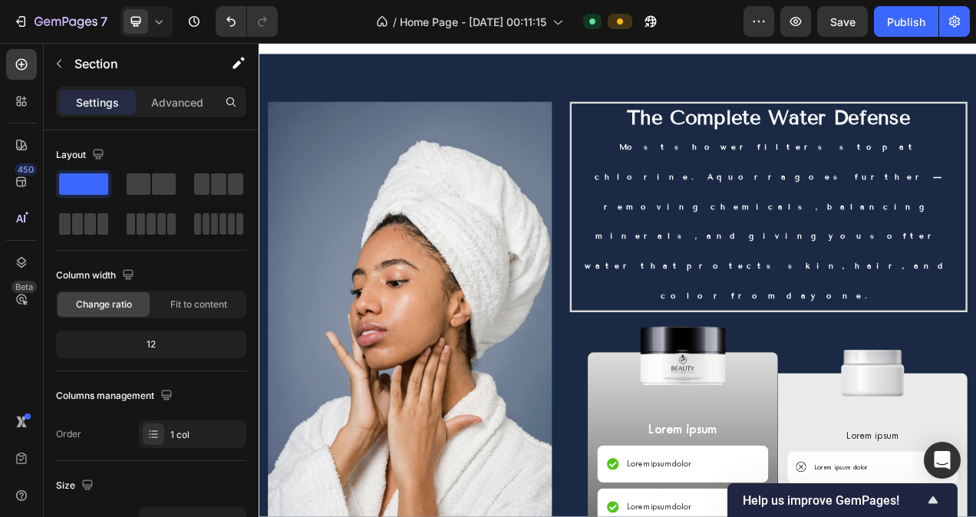
scroll to position [5650, 0]
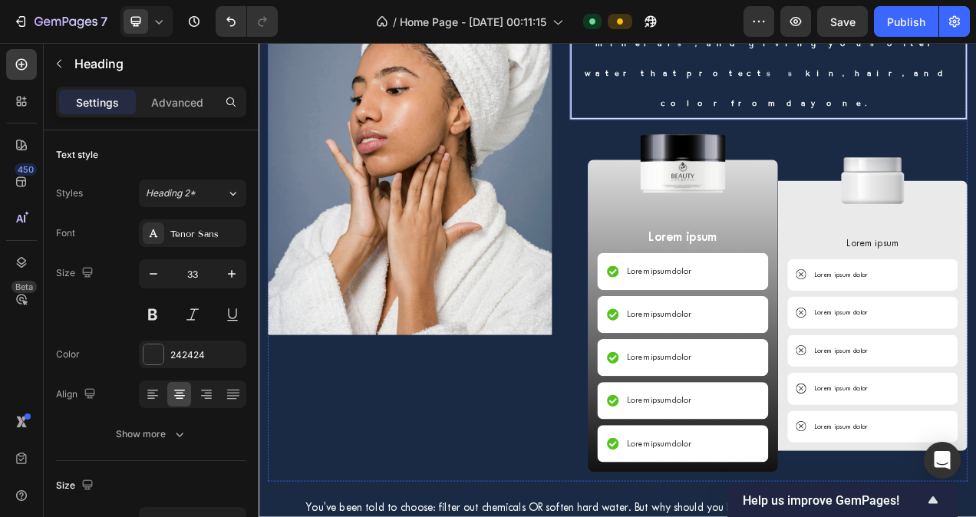
click at [822, 142] on h2 "The Complete Water Defense Most shower filters stop at chlorine. Aquorra goes f…" at bounding box center [912, 7] width 510 height 270
click at [822, 138] on p "The Complete Water Defense Most shower filters stop at chlorine. Aquorra goes f…" at bounding box center [912, 7] width 502 height 262
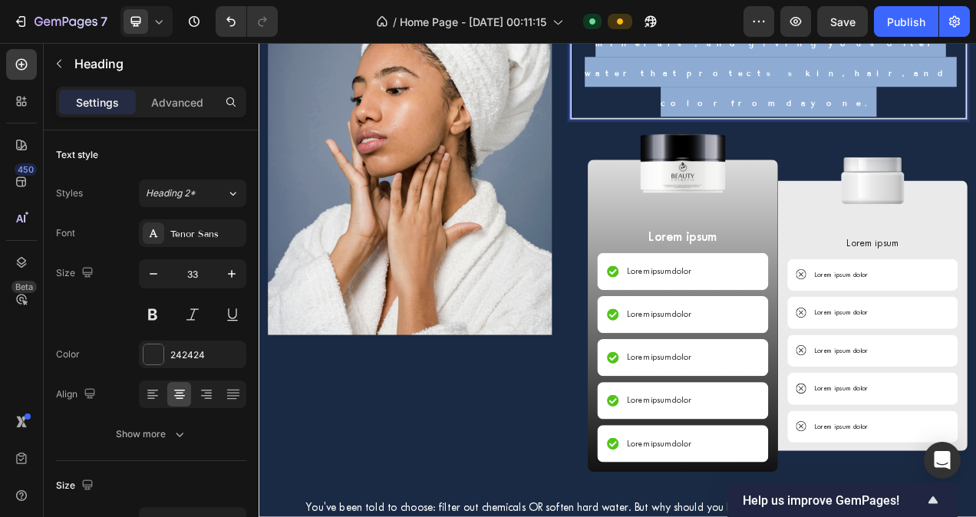
click at [822, 138] on p "The Complete Water Defense Most shower filters stop at chlorine. Aquorra goes f…" at bounding box center [912, 7] width 502 height 262
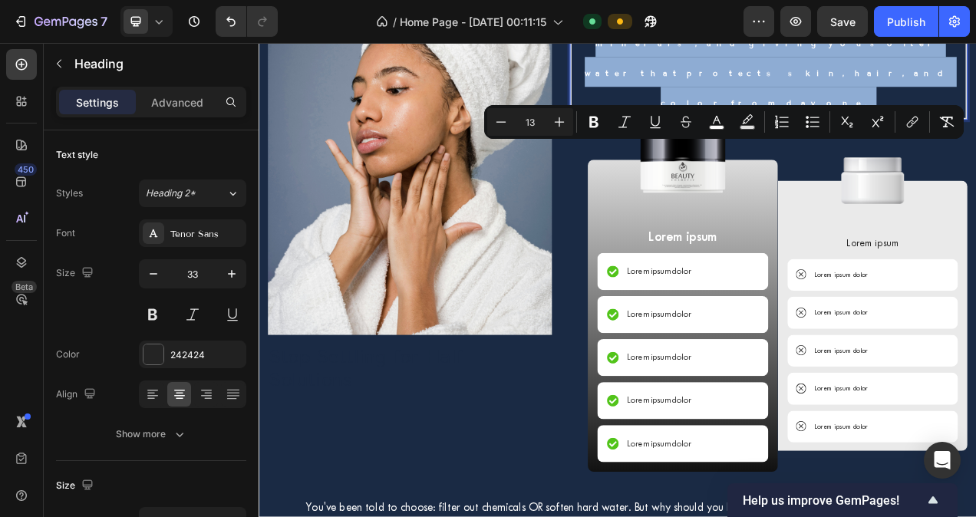
click at [906, 138] on p "The Complete Water Defense Most shower filters stop at chlorine. Aquorra goes f…" at bounding box center [912, 7] width 502 height 262
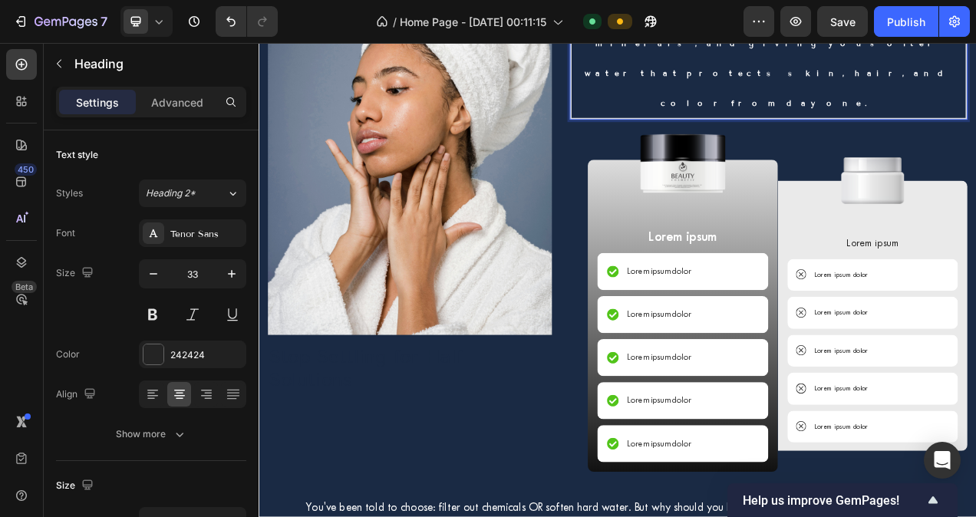
click at [772, 138] on p "The Complete Water Defense Most shower filters stop at chlorine. Aquorra goes f…" at bounding box center [912, 7] width 502 height 262
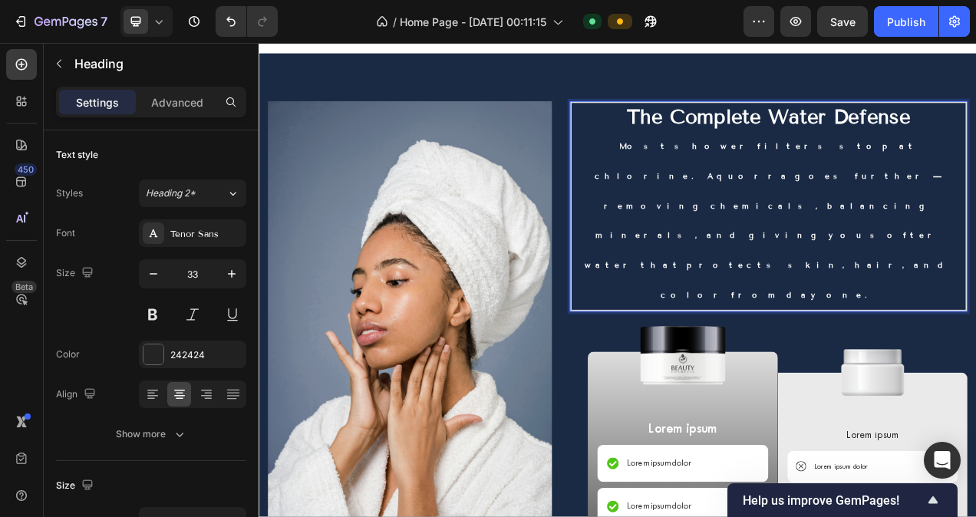
scroll to position [5782, 0]
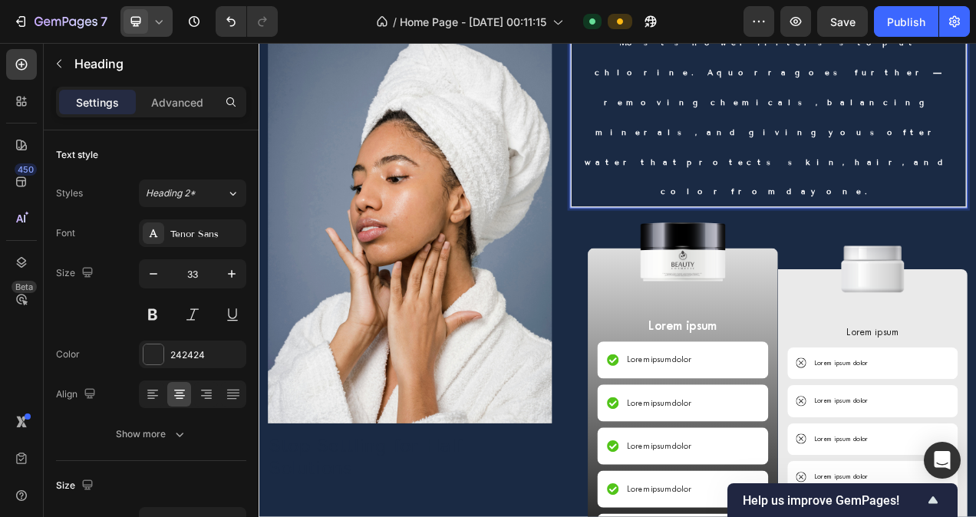
click at [152, 21] on icon at bounding box center [158, 21] width 15 height 15
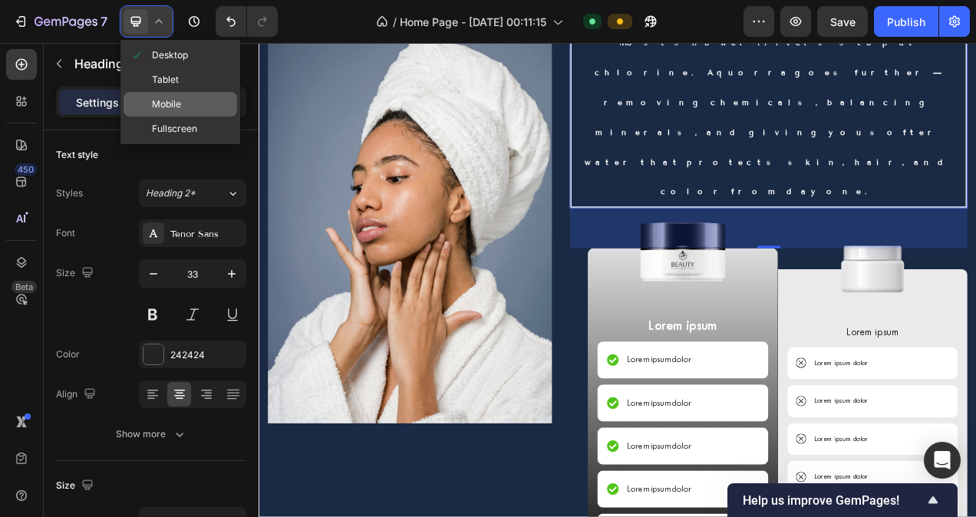
click at [203, 99] on div "Mobile" at bounding box center [181, 104] width 114 height 25
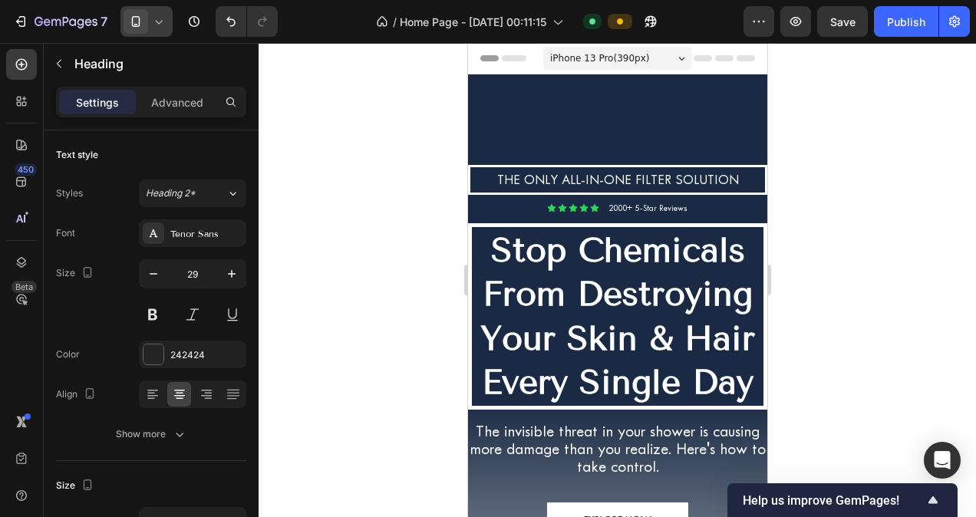
click at [166, 12] on div at bounding box center [146, 21] width 52 height 31
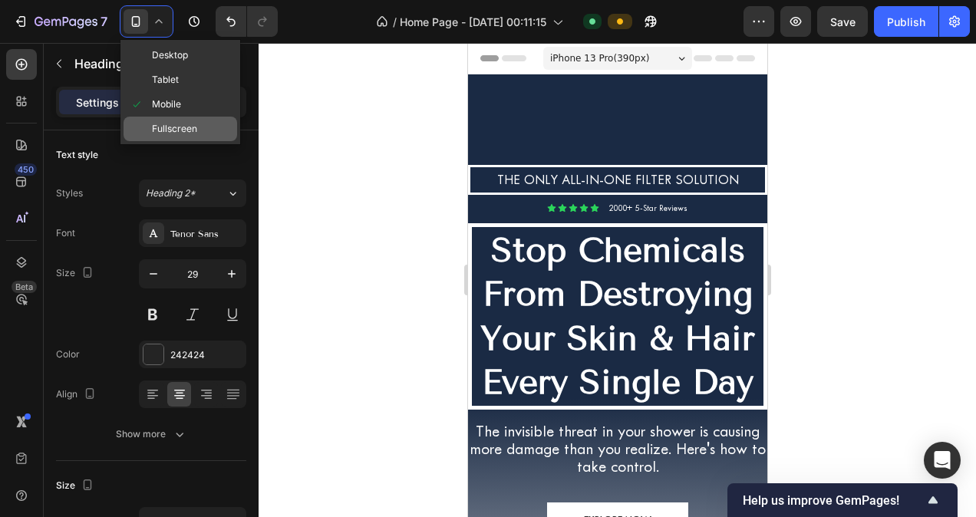
click at [189, 122] on span "Fullscreen" at bounding box center [174, 128] width 45 height 15
type input "33"
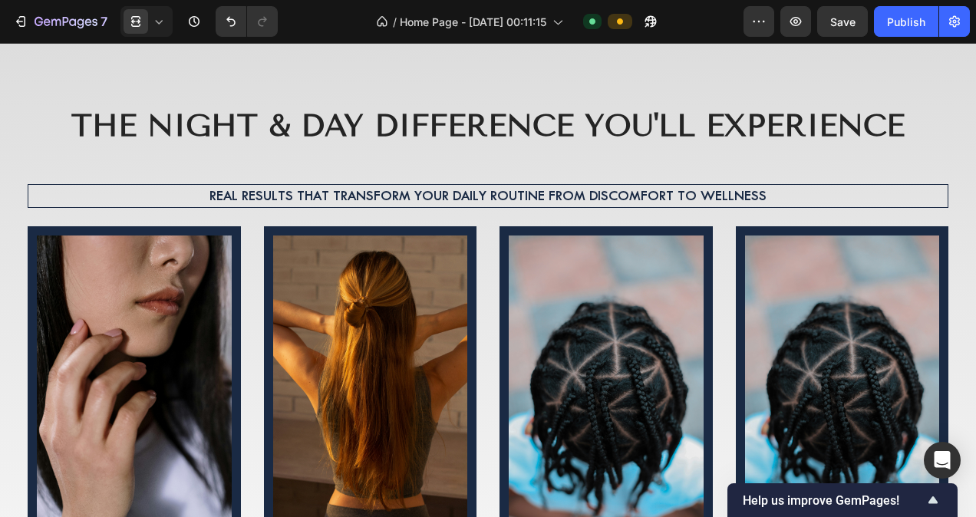
scroll to position [5277, 0]
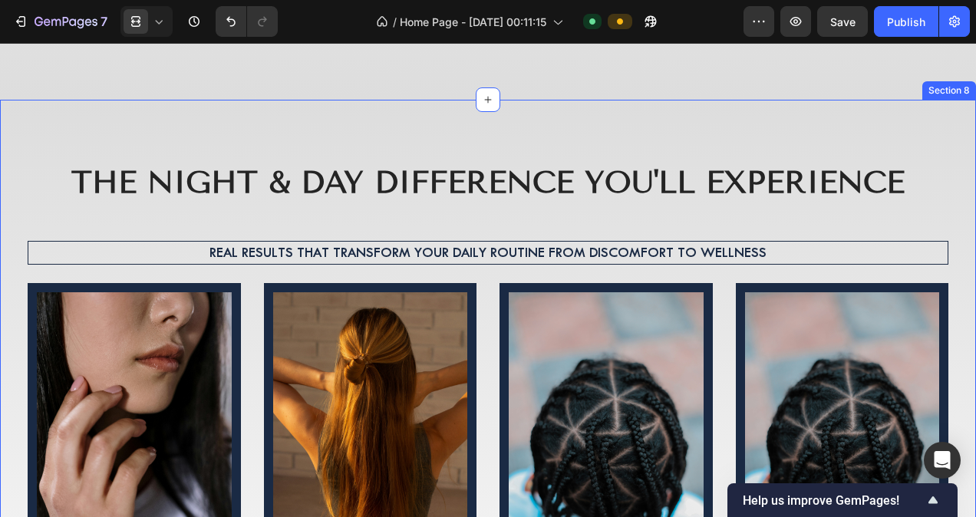
click at [446, 278] on div "The Night & Day Difference You'll Experience Heading Real results that transfor…" at bounding box center [488, 473] width 953 height 624
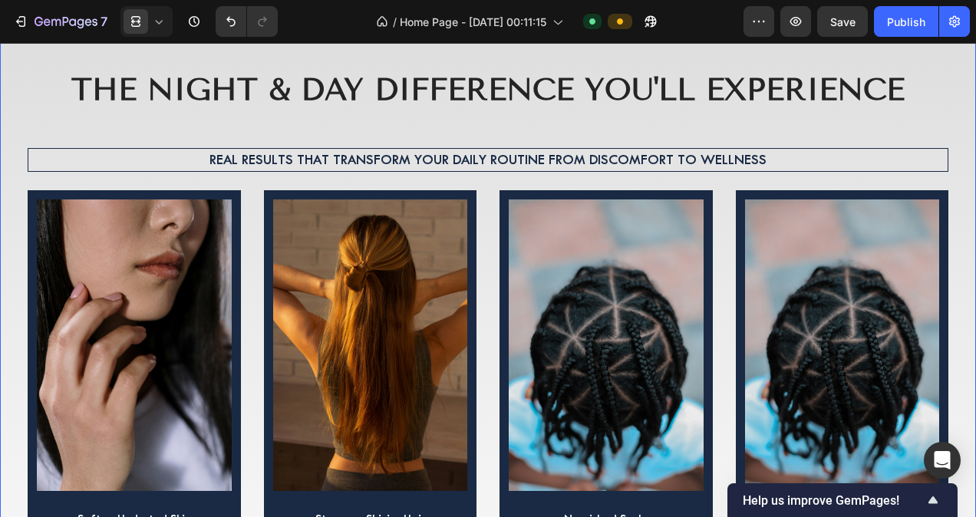
scroll to position [5376, 0]
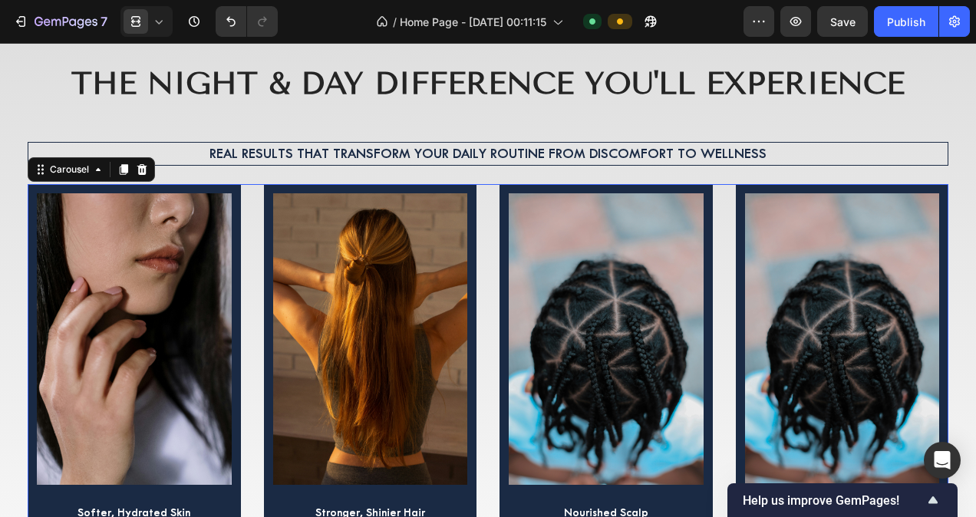
click at [479, 286] on div "Image Softer, Hydrated Skin Text Block No more tight, itchy feeling after showe…" at bounding box center [488, 423] width 921 height 478
click at [486, 268] on div "Image Softer, Hydrated Skin Text Block No more tight, itchy feeling after showe…" at bounding box center [488, 423] width 921 height 478
click at [140, 21] on icon at bounding box center [138, 21] width 5 height 4
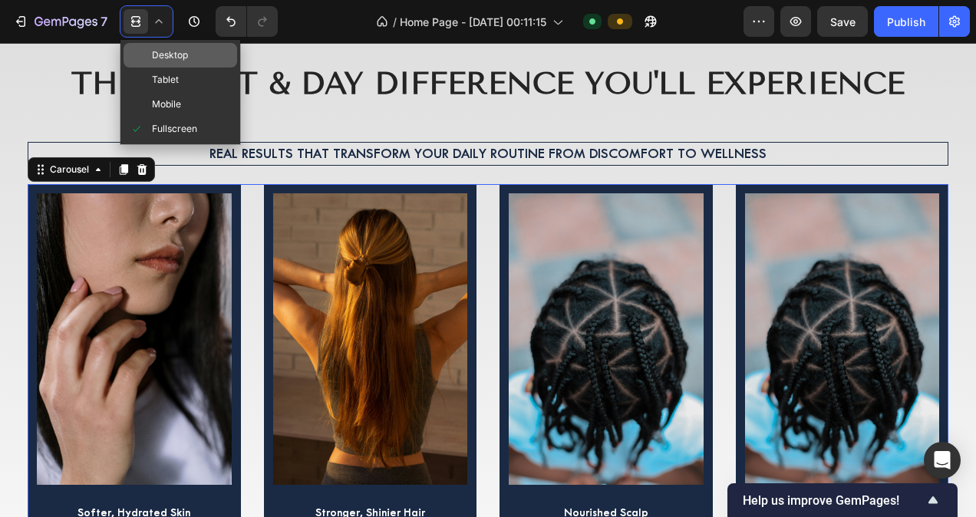
click at [168, 49] on span "Desktop" at bounding box center [170, 55] width 36 height 15
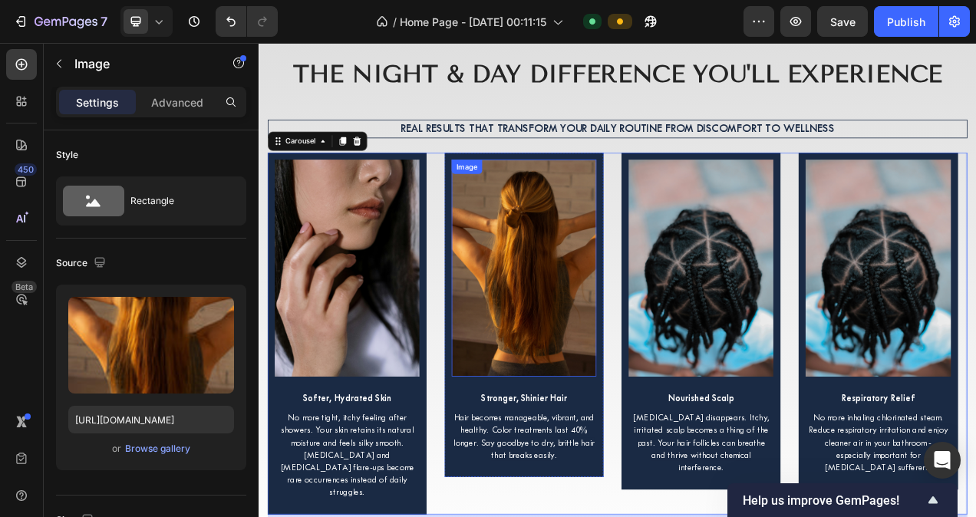
click at [525, 207] on div "Image" at bounding box center [525, 203] width 33 height 14
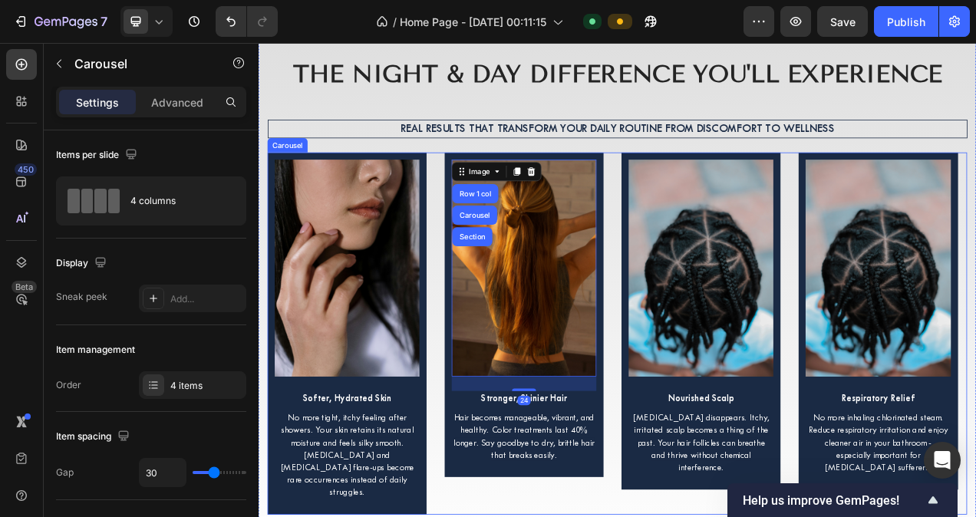
click at [490, 227] on div "Image Softer, Hydrated Skin Text Block No more tight, itchy feeling after showe…" at bounding box center [719, 416] width 898 height 465
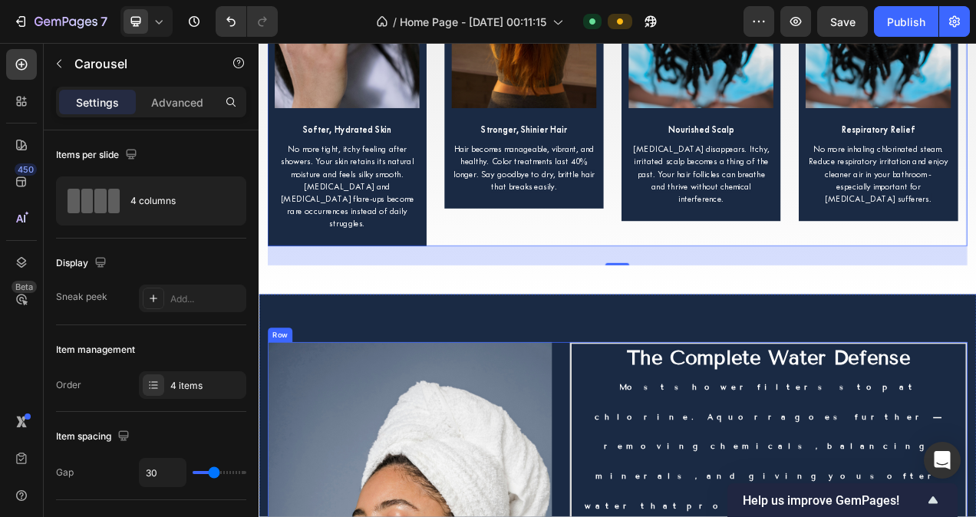
scroll to position [5718, 0]
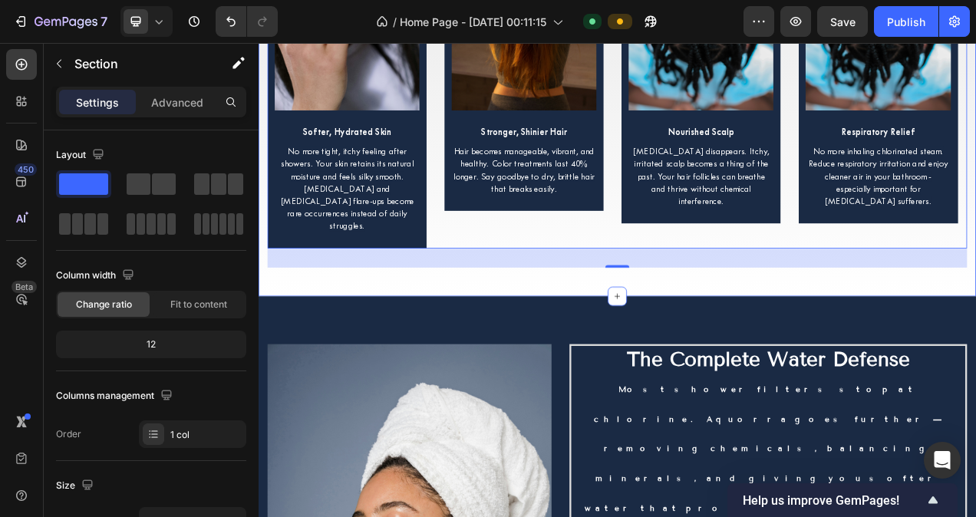
click at [628, 324] on div "The Night & Day Difference You'll Experience Heading Real results that transfor…" at bounding box center [719, 13] width 921 height 709
